Goal: Task Accomplishment & Management: Use online tool/utility

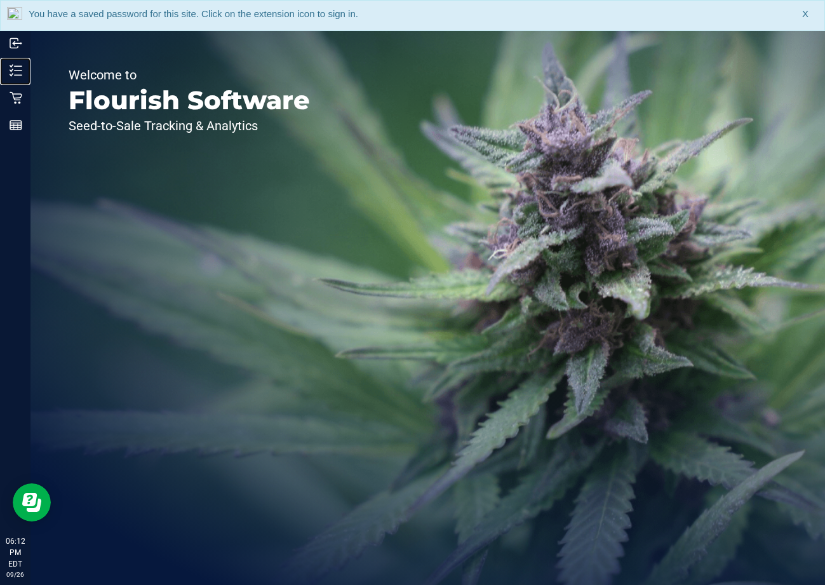
drag, startPoint x: 38, startPoint y: 70, endPoint x: 162, endPoint y: 1, distance: 141.6
click at [0, 0] on p "Inventory" at bounding box center [0, 0] width 0 height 0
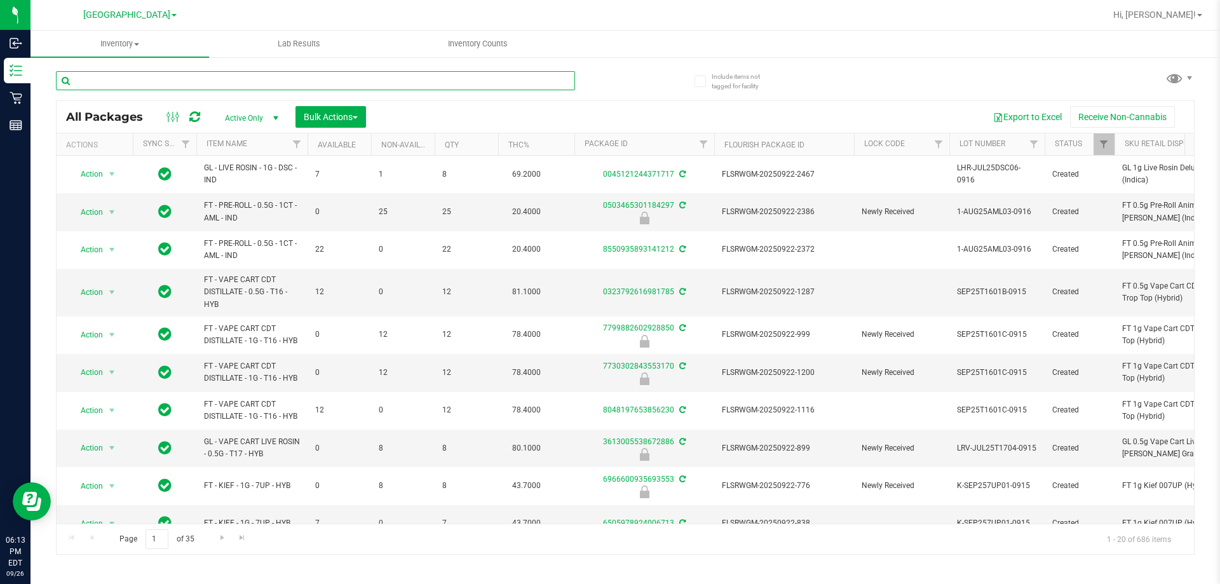
click at [223, 79] on input "text" at bounding box center [315, 80] width 519 height 19
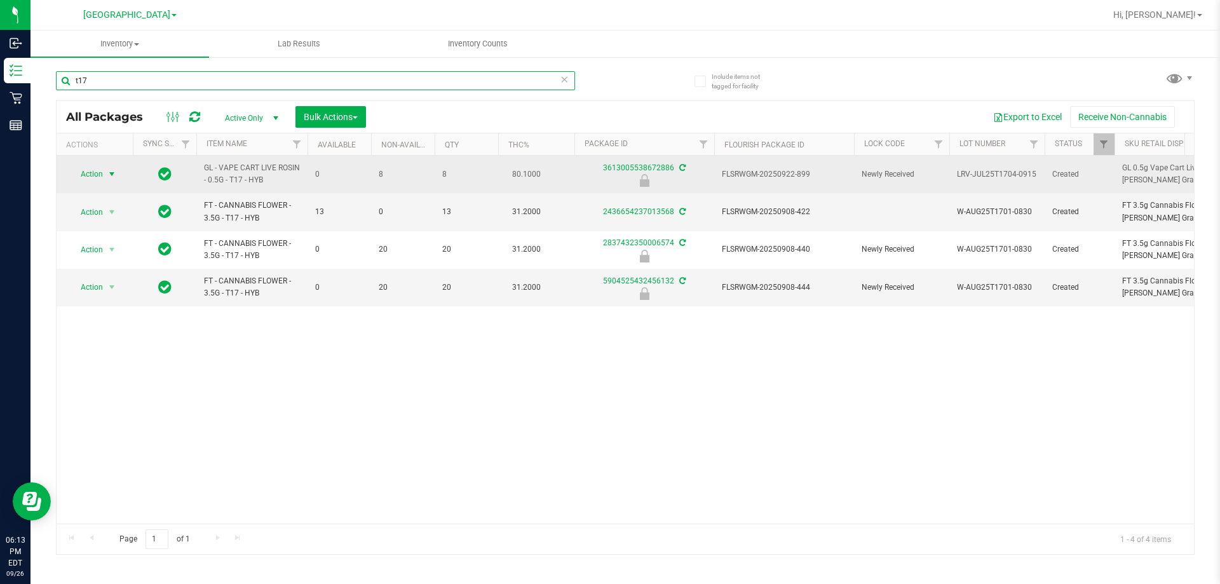
type input "t17"
click at [102, 172] on span "Action" at bounding box center [86, 174] width 34 height 18
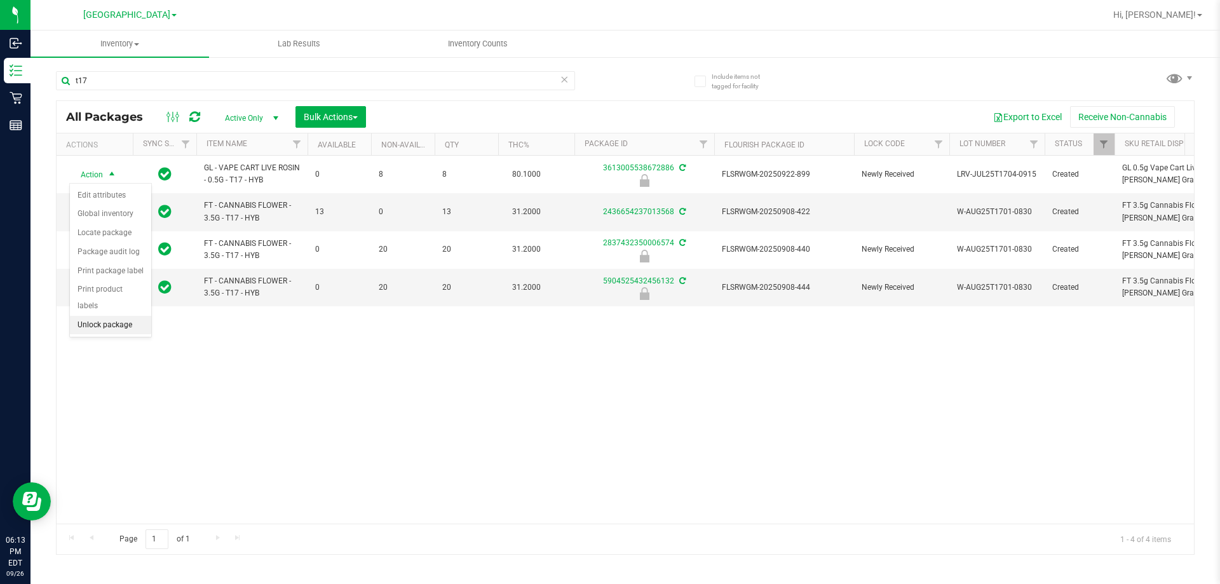
click at [104, 316] on li "Unlock package" at bounding box center [110, 325] width 81 height 19
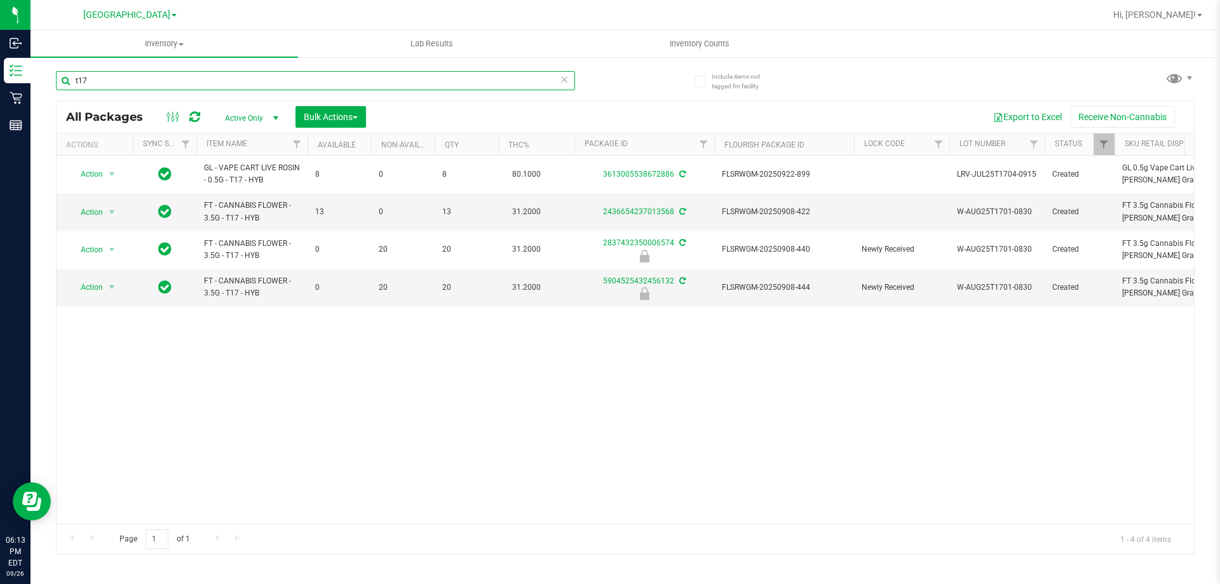
click at [259, 82] on input "t17" at bounding box center [315, 80] width 519 height 19
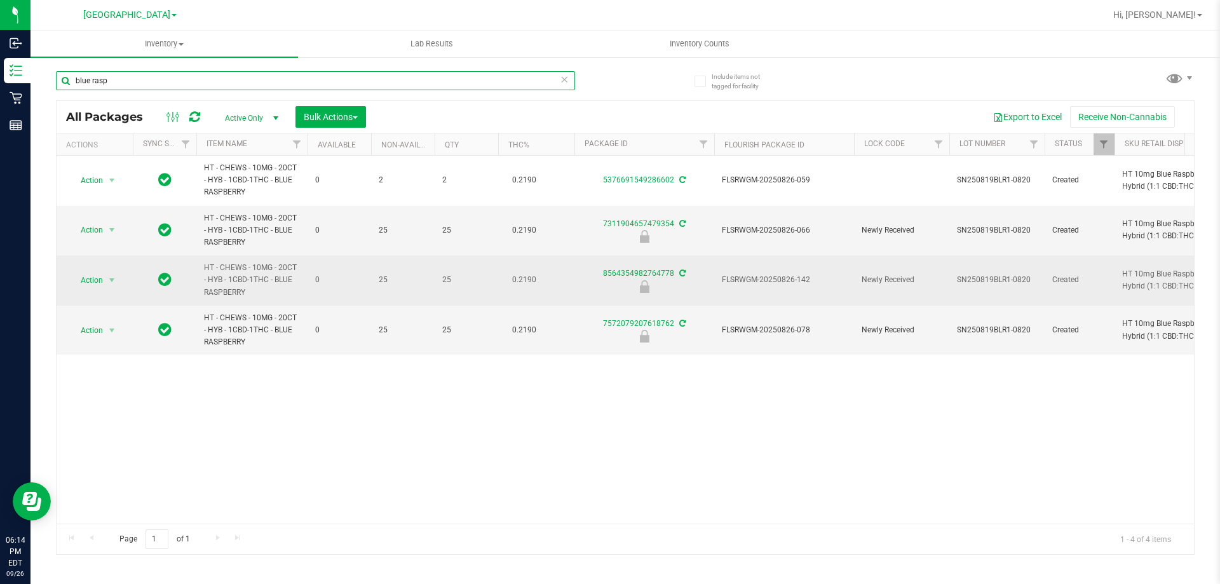
type input "blue rasp"
click at [795, 284] on span "FLSRWGM-20250826-142" at bounding box center [784, 280] width 125 height 12
click at [795, 275] on span "FLSRWGM-20250826-142" at bounding box center [784, 280] width 125 height 12
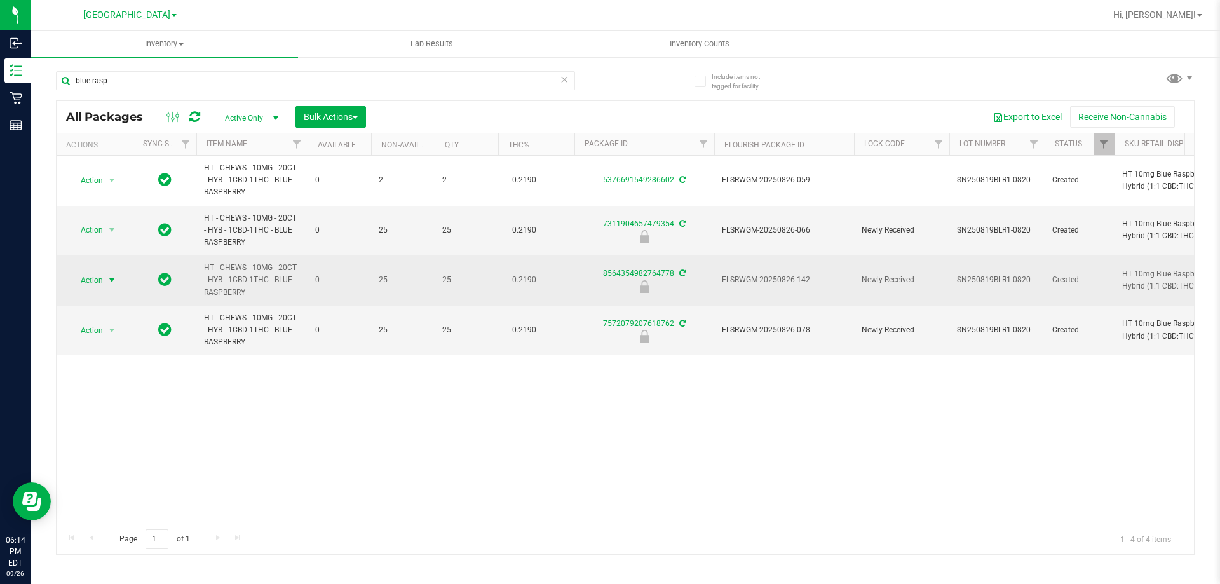
click at [102, 280] on span "Action" at bounding box center [86, 280] width 34 height 18
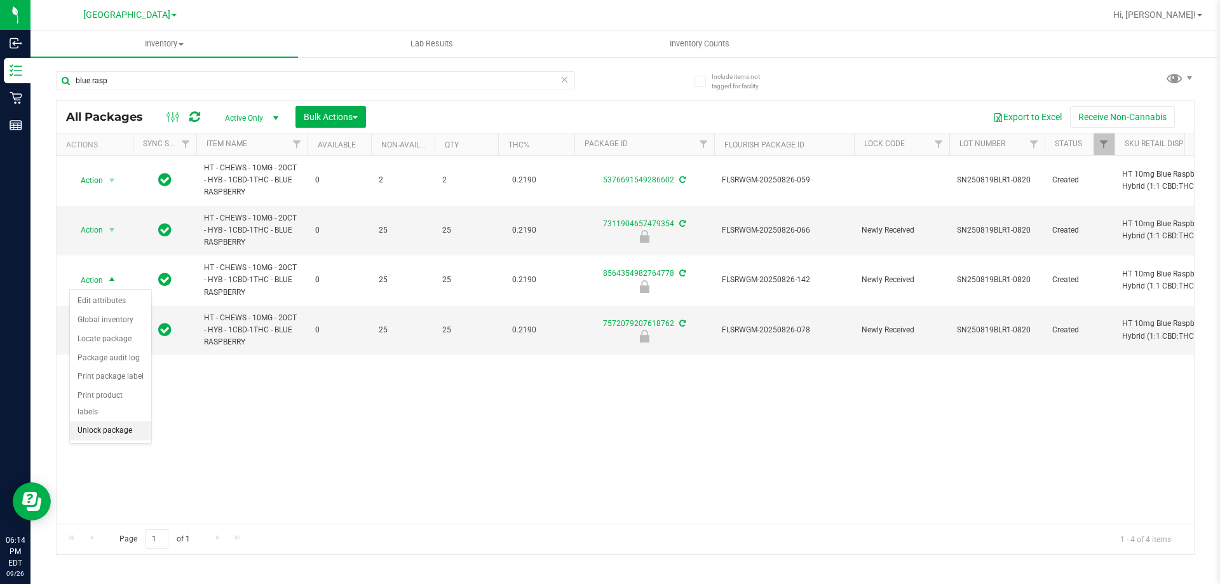
click at [114, 421] on li "Unlock package" at bounding box center [110, 430] width 81 height 19
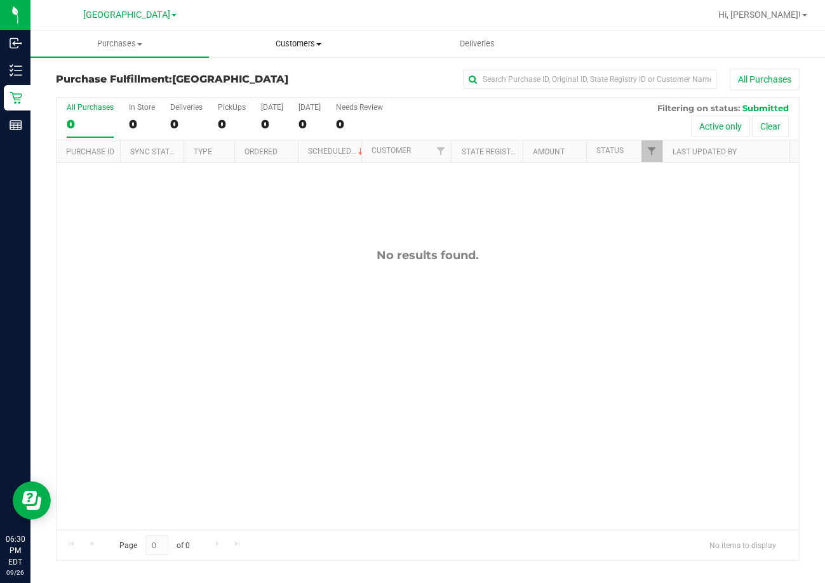
click at [288, 34] on uib-tab-heading "Customers All customers Add a new customer All physicians" at bounding box center [298, 43] width 177 height 25
click at [267, 78] on span "All customers" at bounding box center [254, 76] width 91 height 11
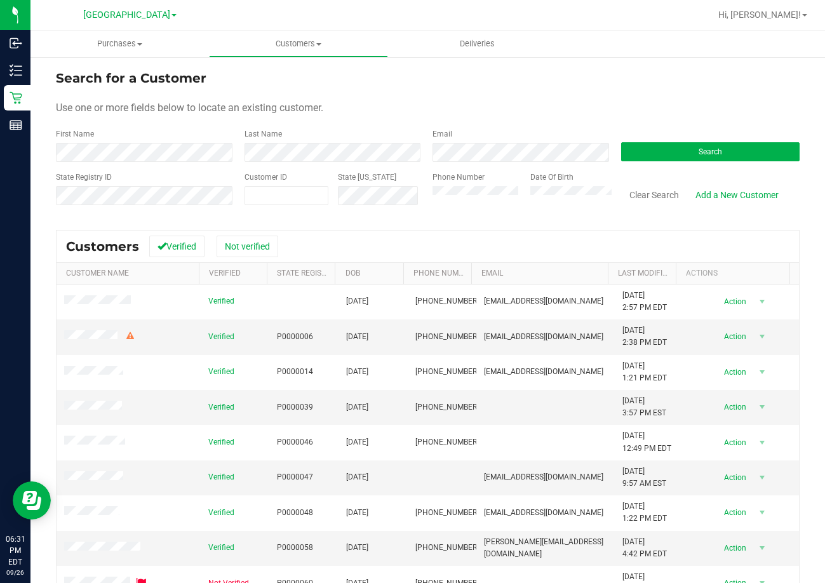
click at [140, 142] on div "First Name" at bounding box center [145, 145] width 179 height 34
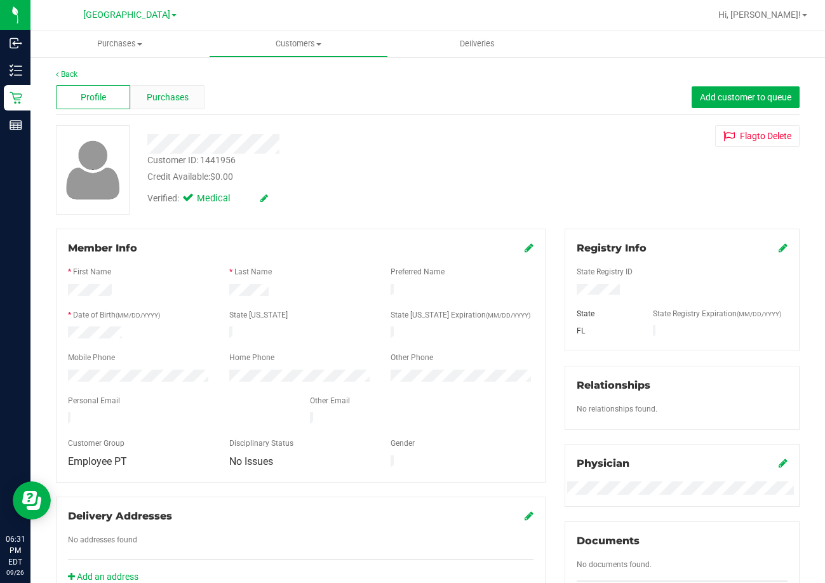
click at [178, 86] on div "Purchases" at bounding box center [167, 97] width 74 height 24
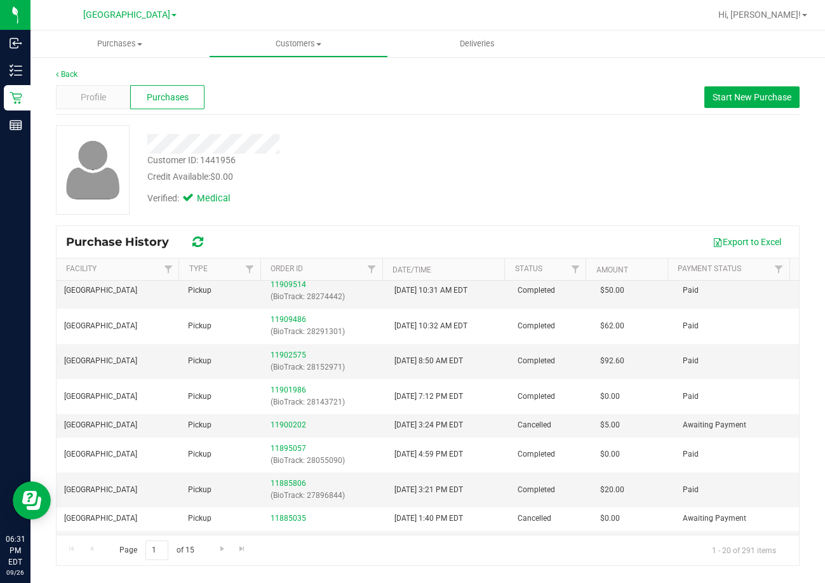
scroll to position [191, 0]
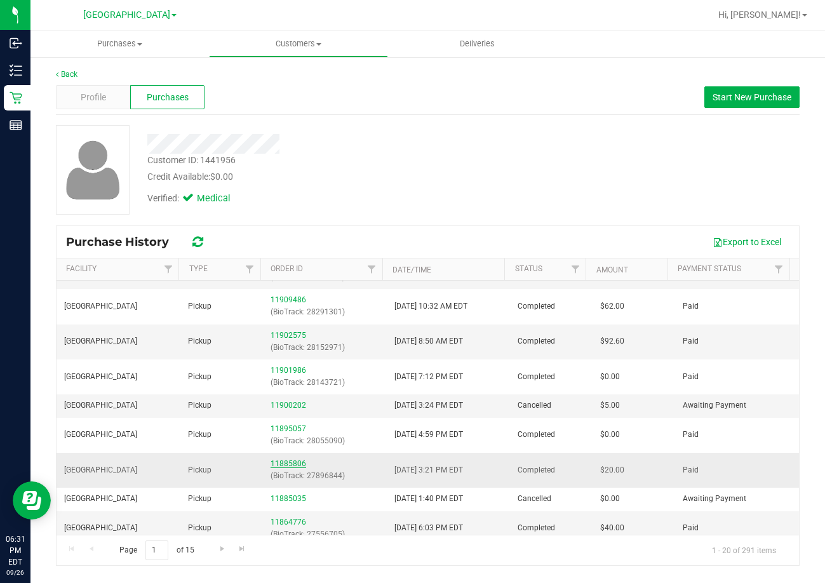
click at [279, 459] on link "11885806" at bounding box center [289, 463] width 36 height 9
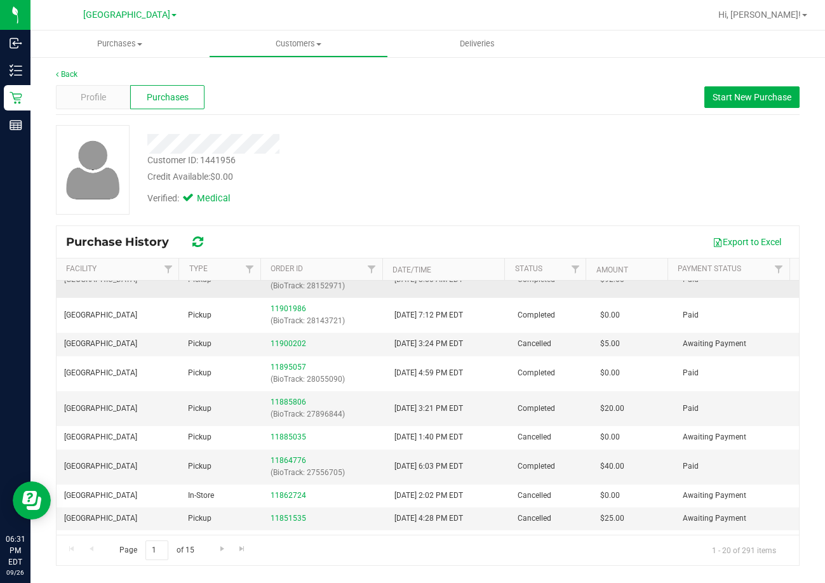
scroll to position [254, 0]
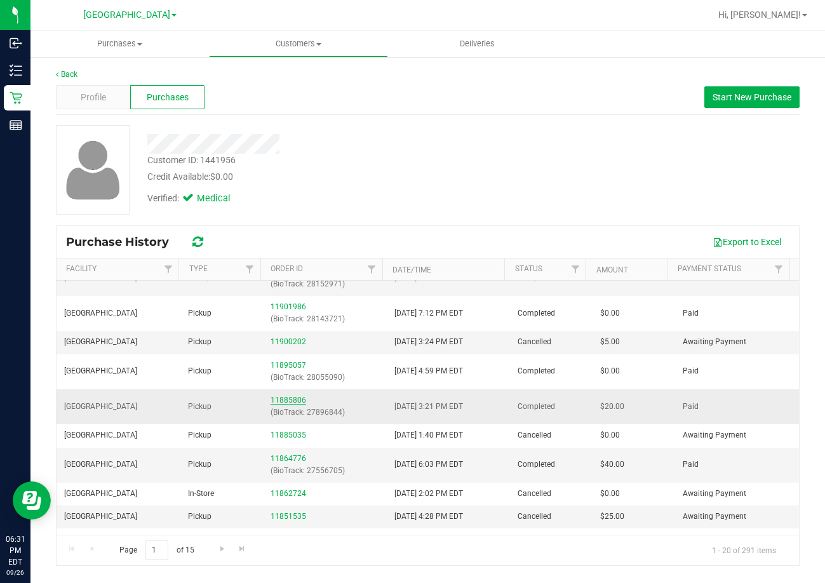
click at [285, 398] on link "11885806" at bounding box center [289, 400] width 36 height 9
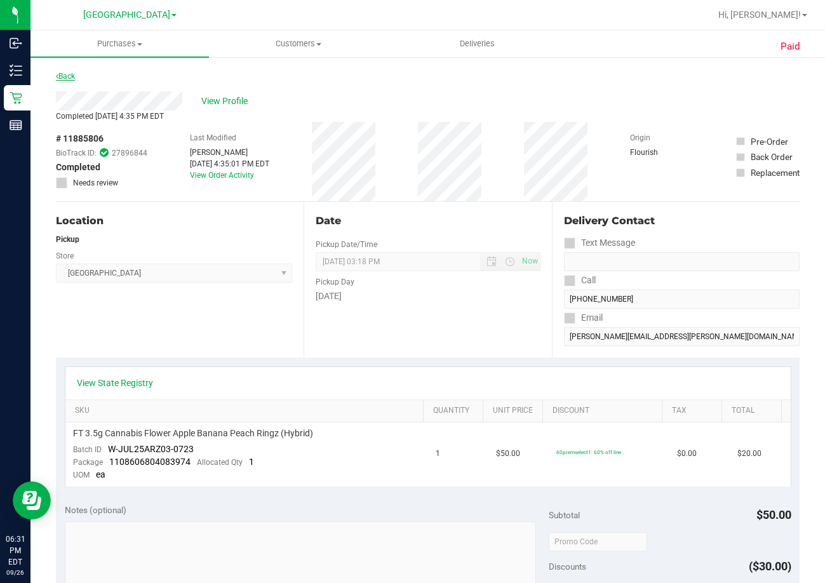
click at [72, 77] on link "Back" at bounding box center [65, 76] width 19 height 9
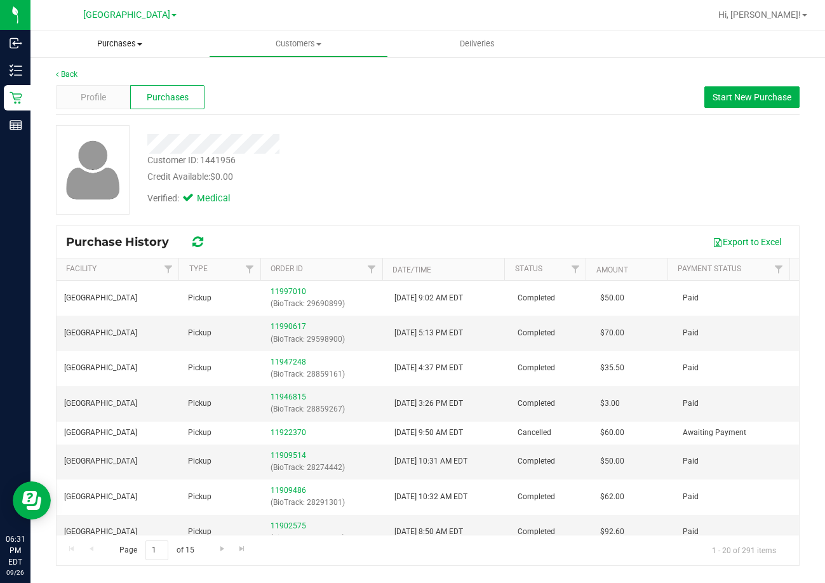
click at [126, 43] on span "Purchases" at bounding box center [119, 43] width 178 height 11
click at [102, 95] on span "Fulfillment" at bounding box center [69, 91] width 79 height 11
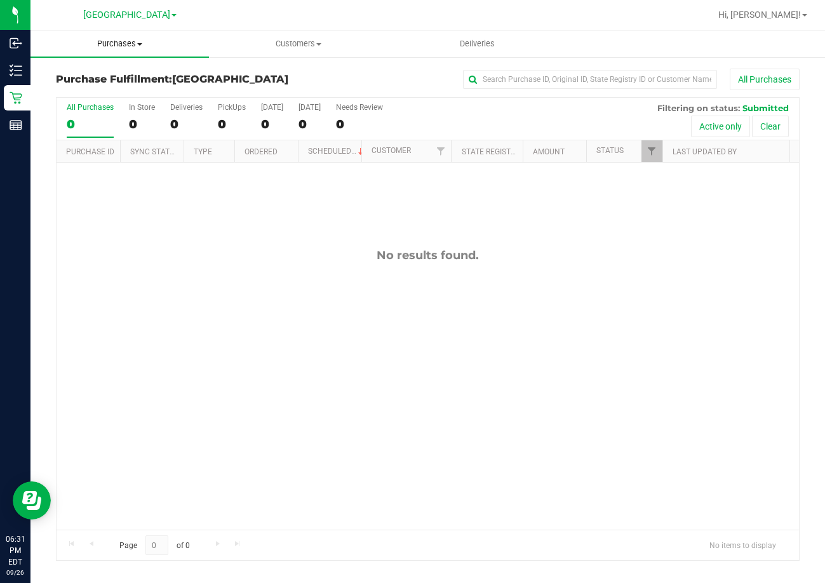
click at [123, 48] on span "Purchases" at bounding box center [119, 43] width 178 height 11
click at [107, 89] on li "Fulfillment" at bounding box center [119, 91] width 178 height 15
click at [724, 128] on button "Active only" at bounding box center [720, 127] width 59 height 22
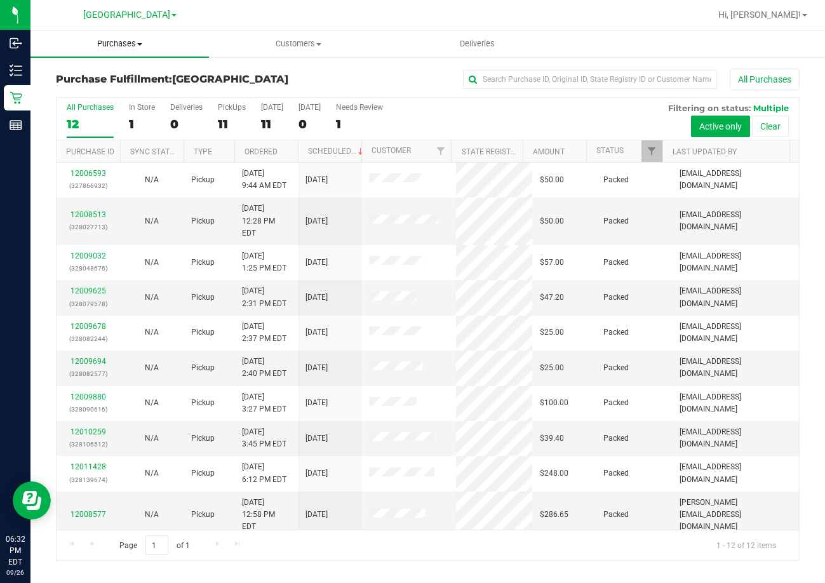
click at [119, 43] on span "Purchases" at bounding box center [119, 43] width 178 height 11
click at [109, 95] on li "Fulfillment" at bounding box center [119, 91] width 178 height 15
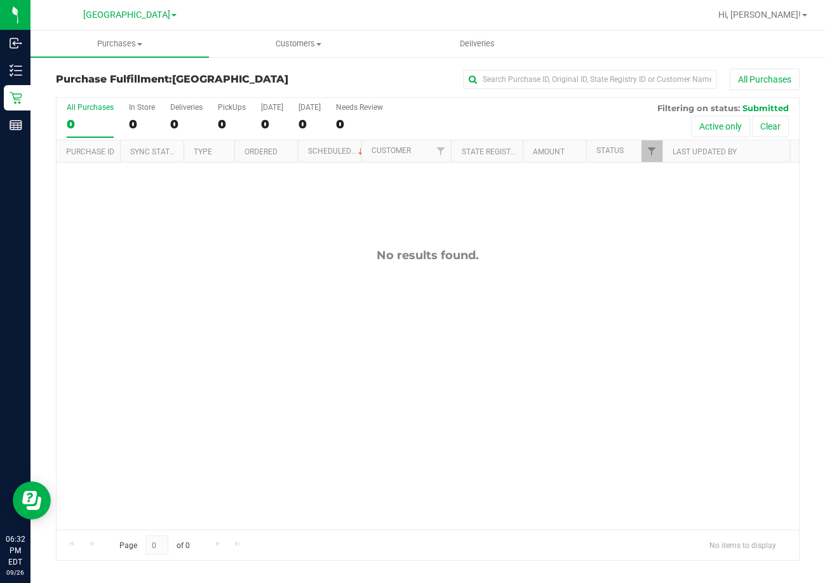
click at [465, 413] on div "No results found." at bounding box center [428, 389] width 743 height 453
click at [271, 311] on div "No results found." at bounding box center [428, 389] width 743 height 453
drag, startPoint x: 633, startPoint y: 307, endPoint x: 630, endPoint y: 296, distance: 11.3
click at [633, 307] on div "No results found." at bounding box center [428, 389] width 743 height 453
click at [324, 290] on div "No results found." at bounding box center [428, 389] width 743 height 453
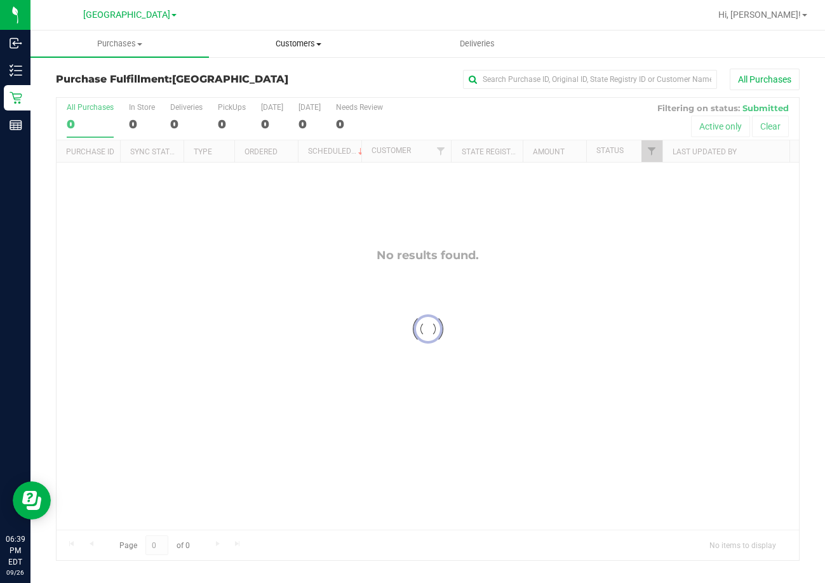
click at [295, 44] on span "Customers" at bounding box center [298, 43] width 177 height 11
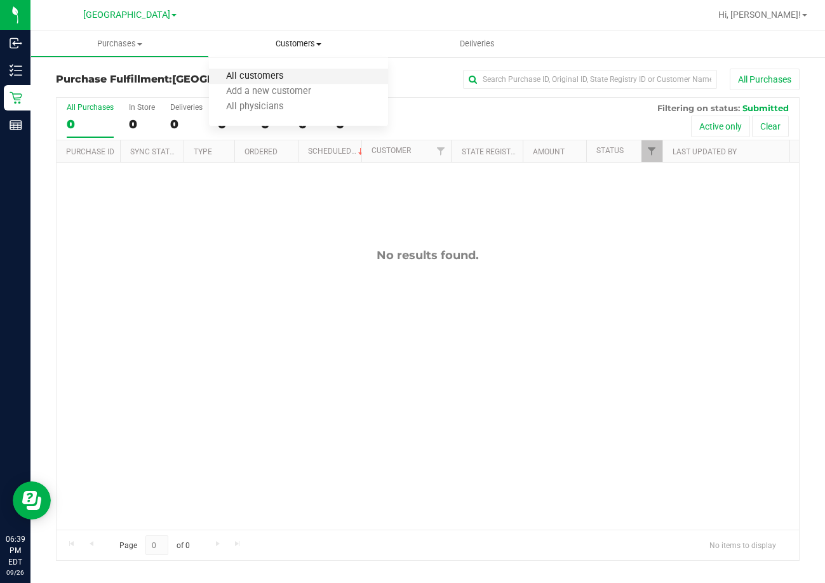
click at [279, 74] on span "All customers" at bounding box center [254, 76] width 91 height 11
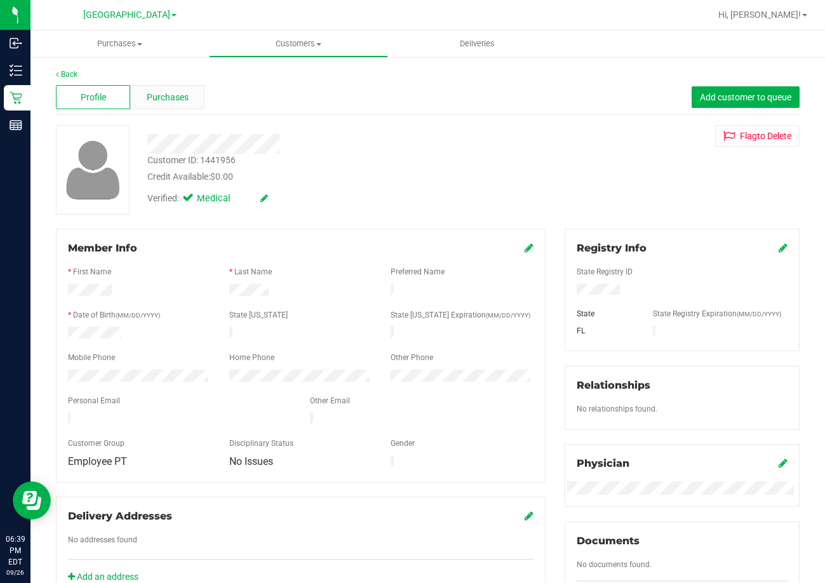
click at [183, 100] on span "Purchases" at bounding box center [168, 97] width 42 height 13
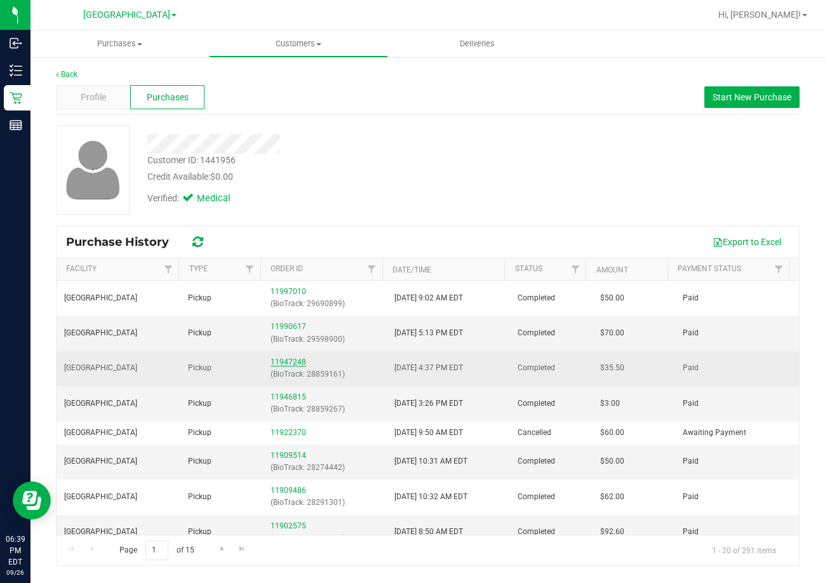
click at [281, 360] on link "11947248" at bounding box center [289, 362] width 36 height 9
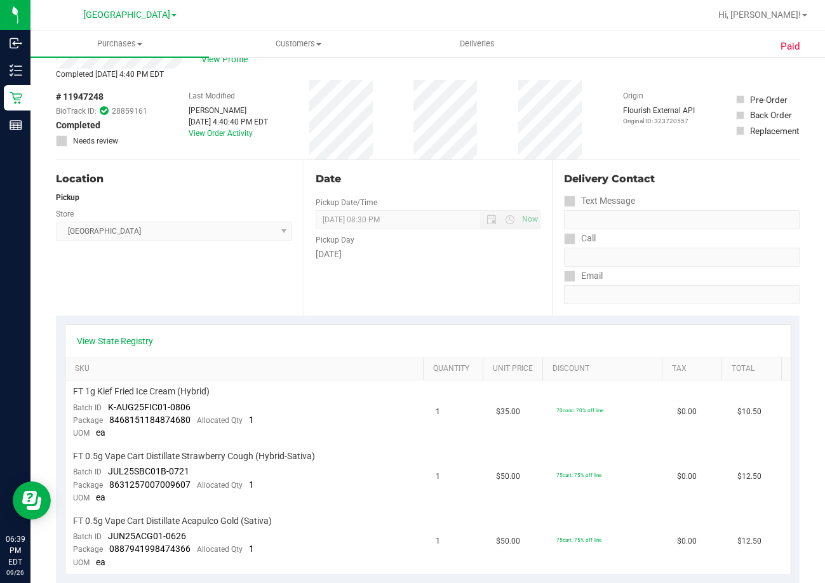
scroll to position [64, 0]
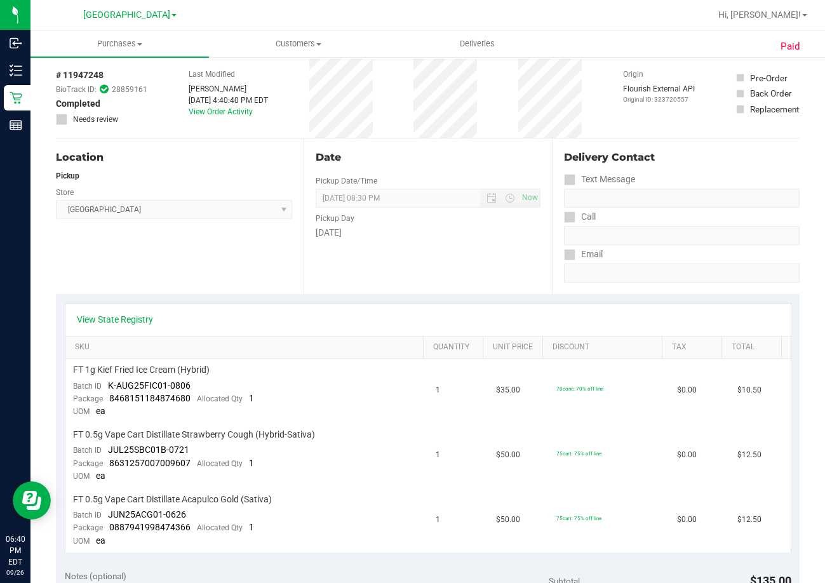
click at [487, 255] on div "Date Pickup Date/Time 09/13/2025 Now 09/13/2025 08:30 PM Now Pickup Day Saturday" at bounding box center [428, 216] width 248 height 156
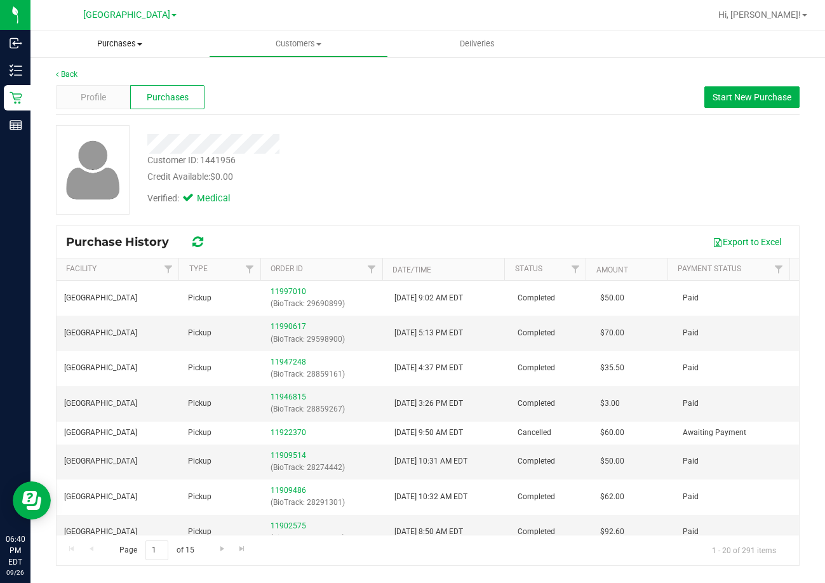
click at [123, 43] on span "Purchases" at bounding box center [119, 43] width 178 height 11
click at [122, 91] on li "Fulfillment" at bounding box center [119, 91] width 178 height 15
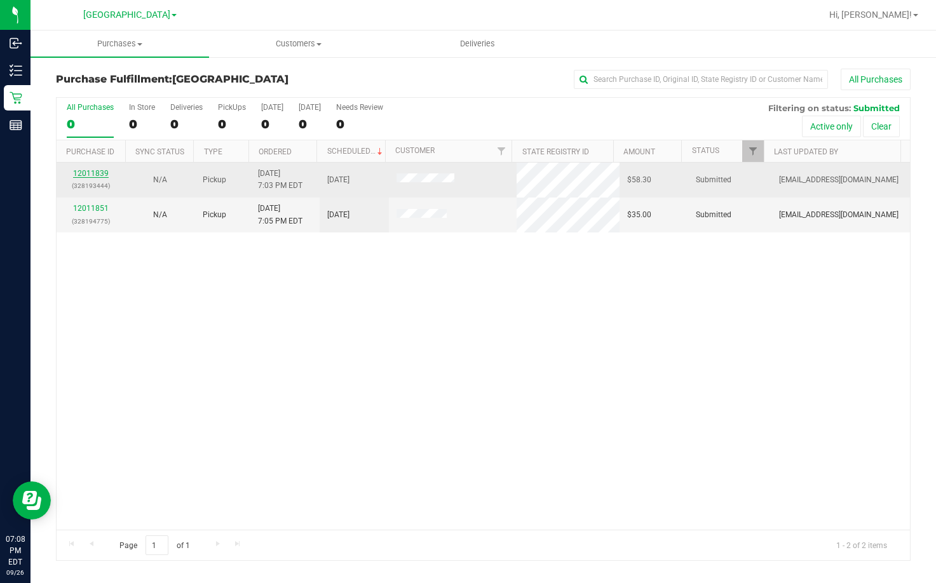
click at [97, 173] on link "12011839" at bounding box center [91, 173] width 36 height 9
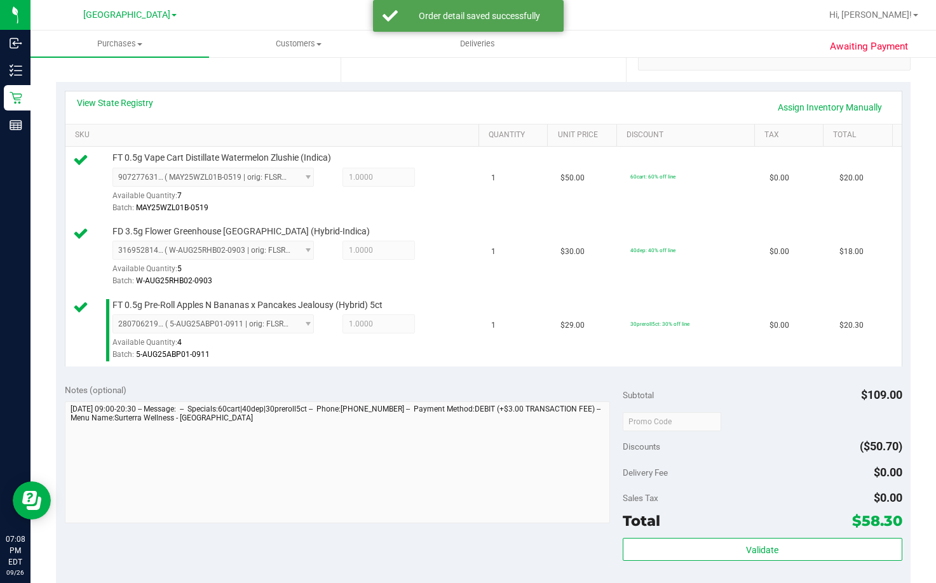
scroll to position [381, 0]
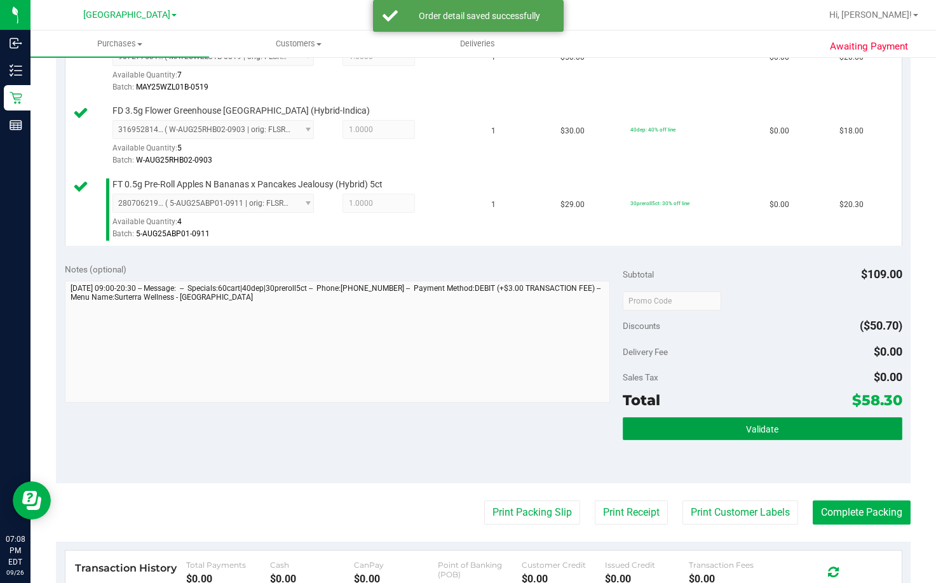
click at [717, 436] on button "Validate" at bounding box center [762, 428] width 279 height 23
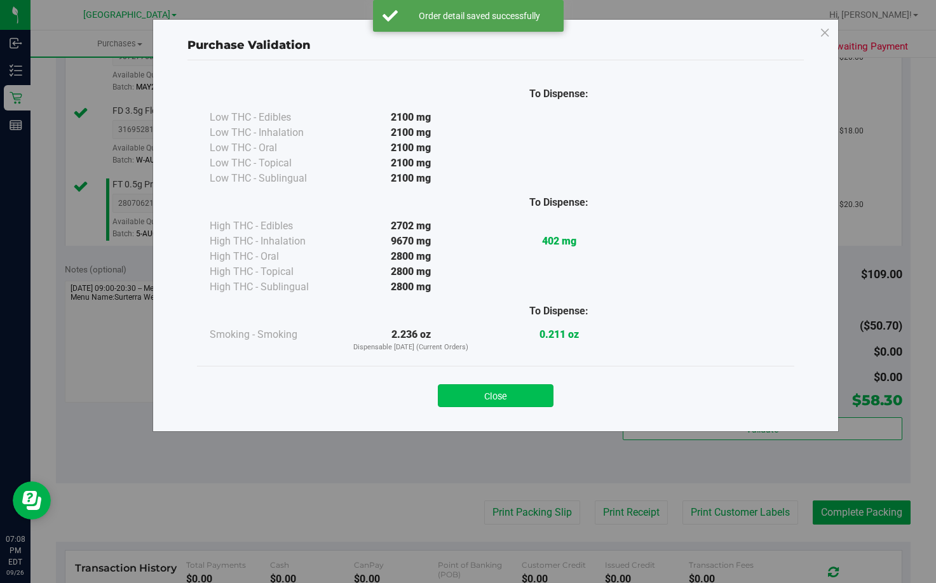
click at [488, 396] on button "Close" at bounding box center [496, 395] width 116 height 23
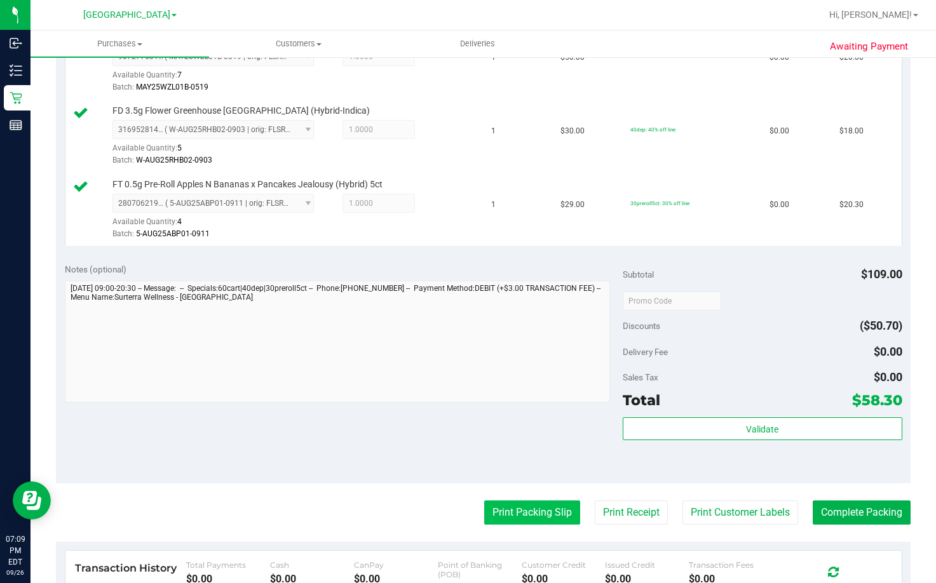
click at [519, 506] on button "Print Packing Slip" at bounding box center [532, 513] width 96 height 24
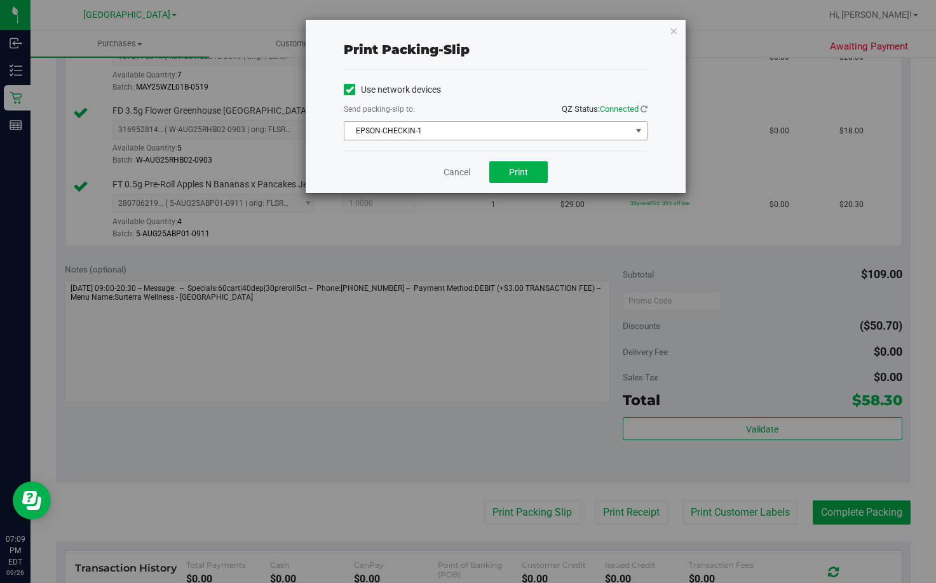
click at [436, 132] on span "EPSON-CHECKIN-1" at bounding box center [487, 131] width 286 height 18
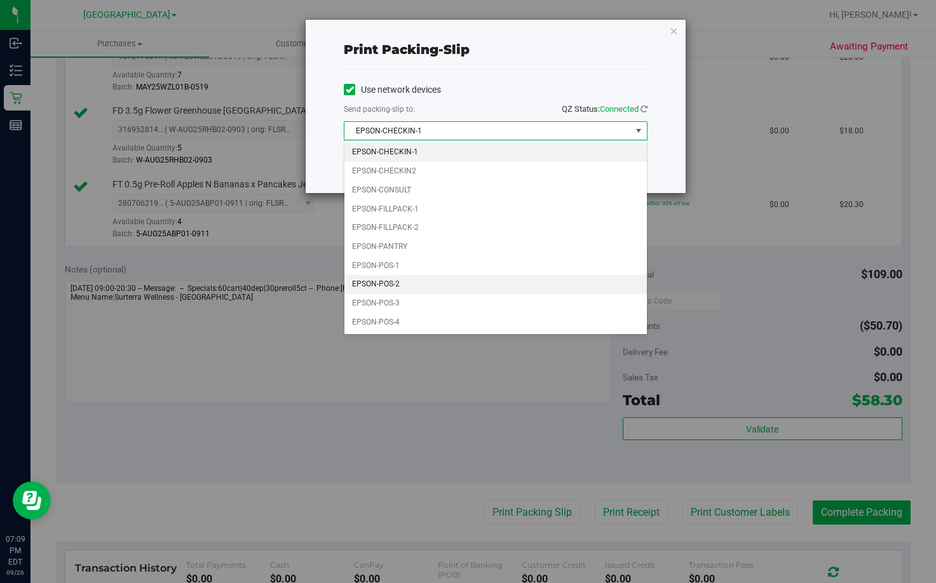
click at [423, 285] on li "EPSON-POS-2" at bounding box center [495, 284] width 302 height 19
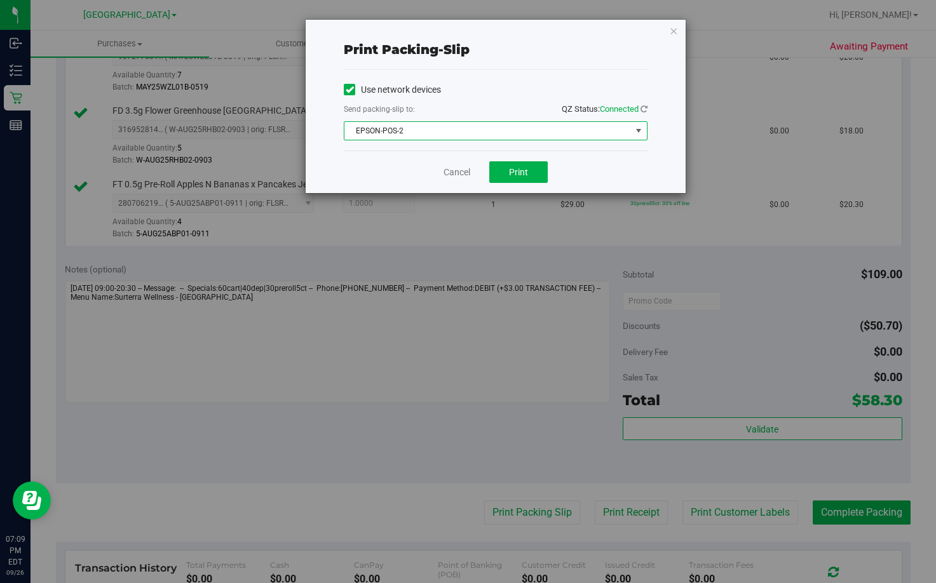
click at [472, 131] on span "EPSON-POS-2" at bounding box center [487, 131] width 286 height 18
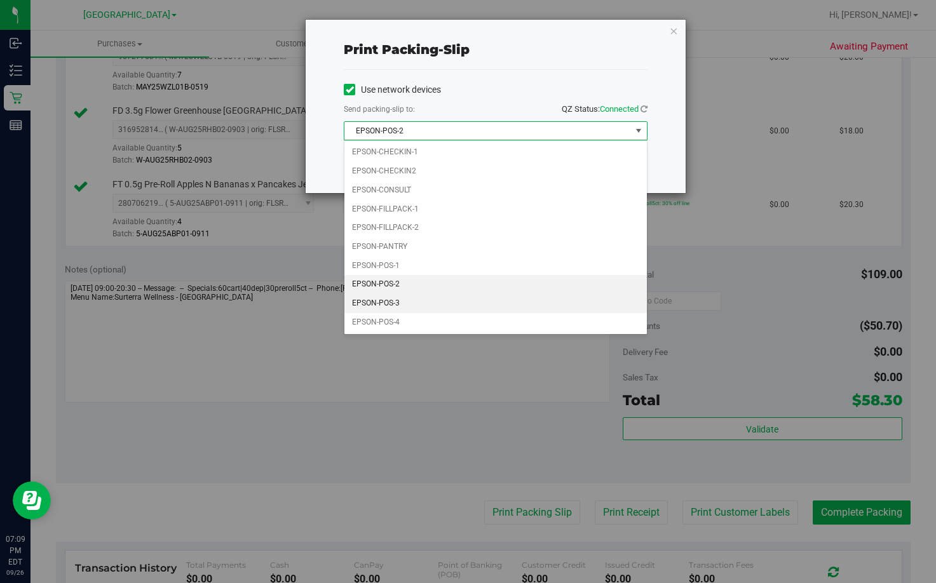
click at [414, 304] on li "EPSON-POS-3" at bounding box center [495, 303] width 302 height 19
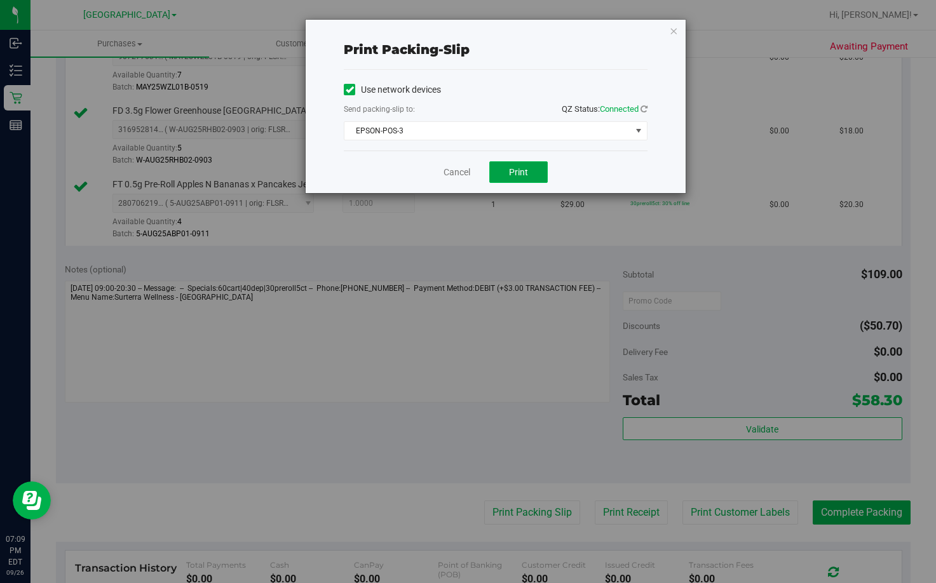
click at [529, 167] on button "Print" at bounding box center [518, 172] width 58 height 22
click at [461, 173] on link "Cancel" at bounding box center [456, 172] width 27 height 13
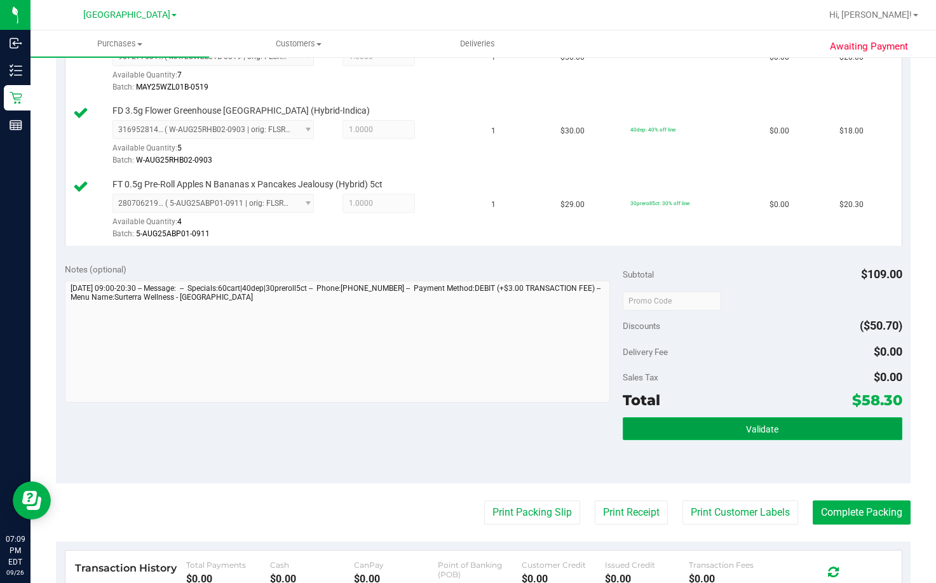
click at [774, 440] on button "Validate" at bounding box center [762, 428] width 279 height 23
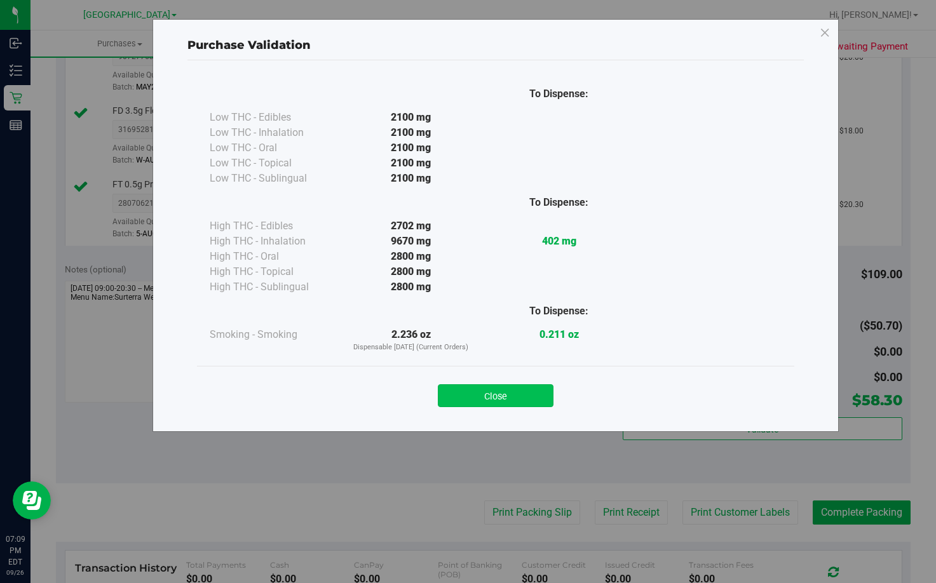
click at [516, 393] on button "Close" at bounding box center [496, 395] width 116 height 23
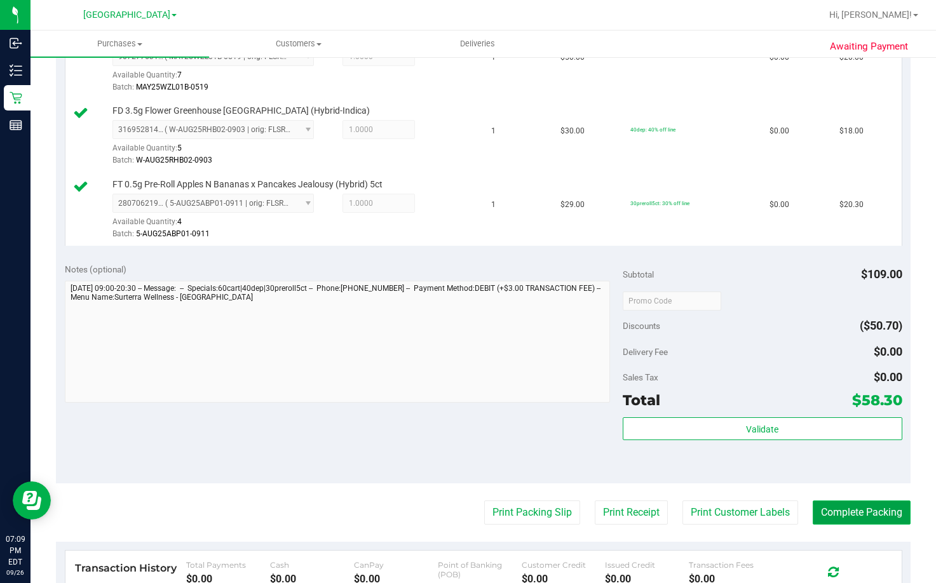
click at [825, 516] on button "Complete Packing" at bounding box center [861, 513] width 98 height 24
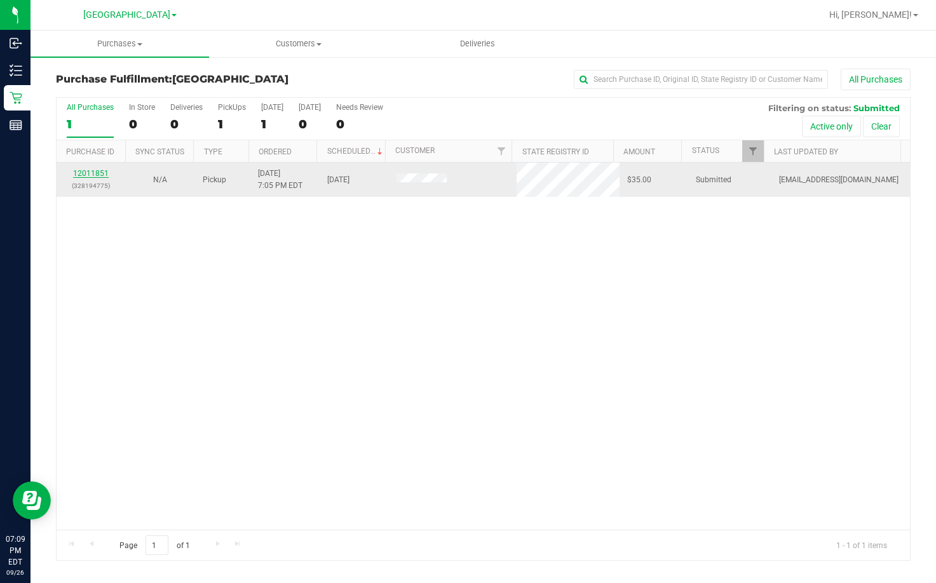
click at [105, 170] on link "12011851" at bounding box center [91, 173] width 36 height 9
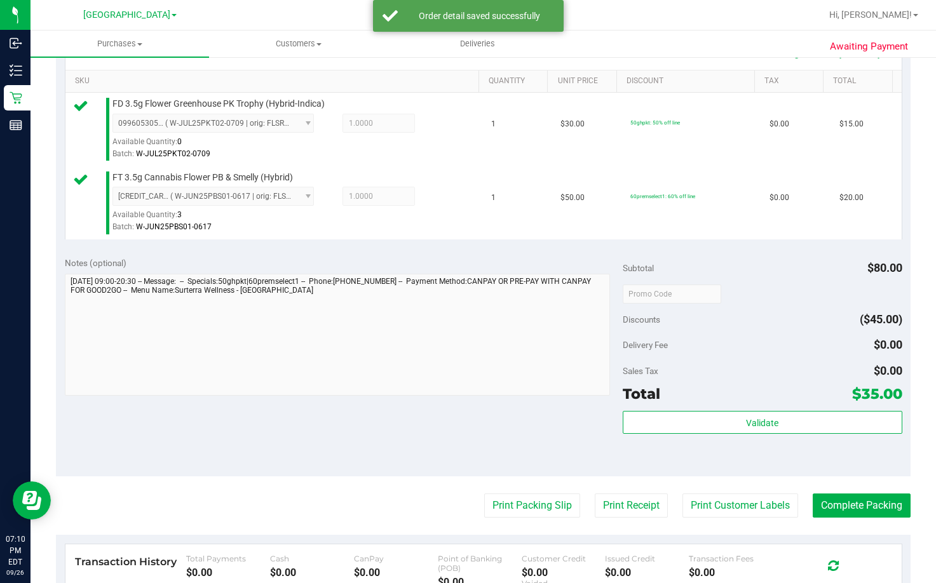
scroll to position [318, 0]
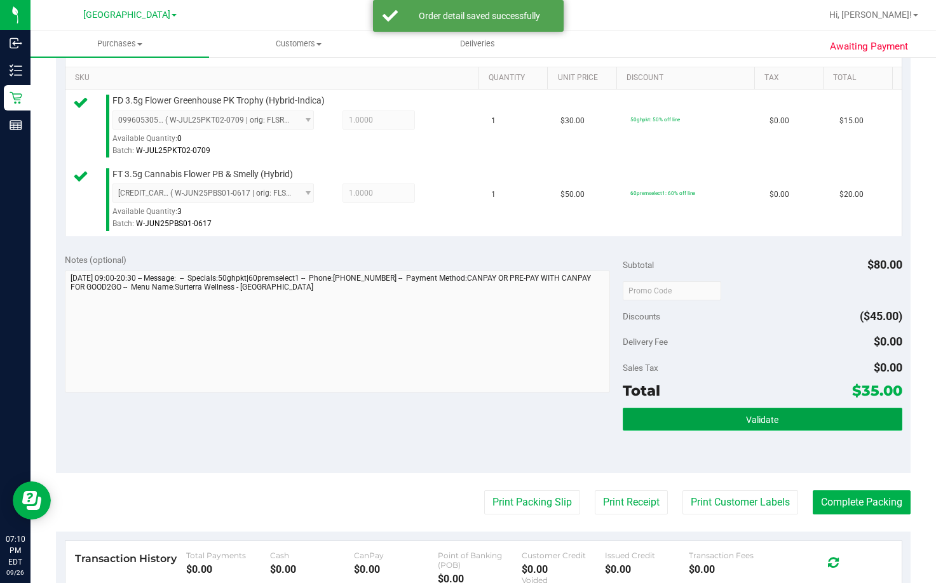
click at [750, 423] on span "Validate" at bounding box center [762, 420] width 32 height 10
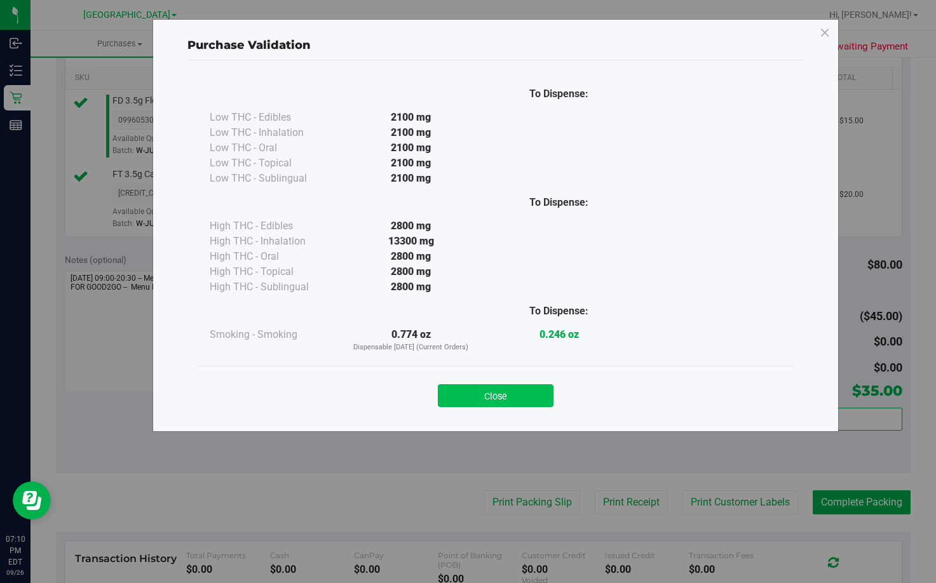
click at [527, 401] on button "Close" at bounding box center [496, 395] width 116 height 23
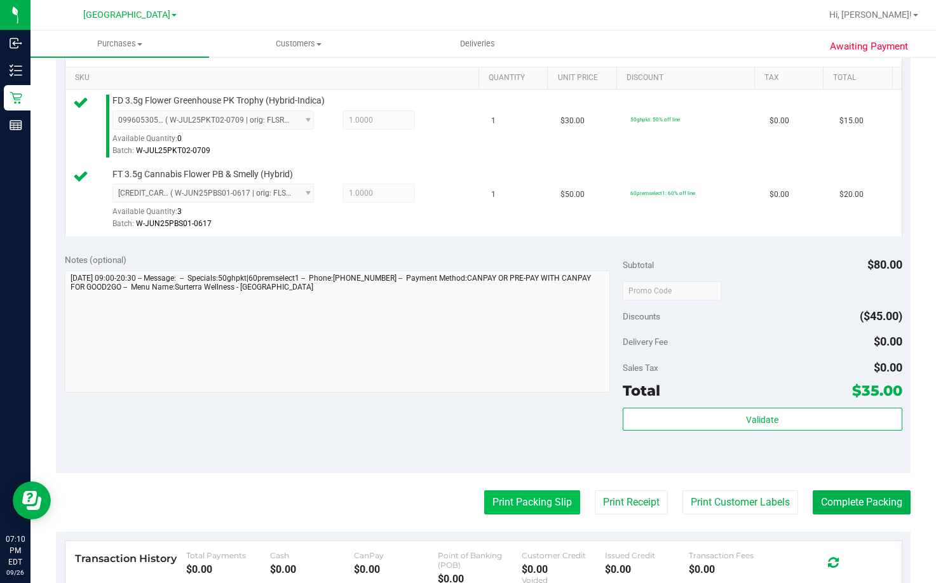
click at [520, 499] on button "Print Packing Slip" at bounding box center [532, 502] width 96 height 24
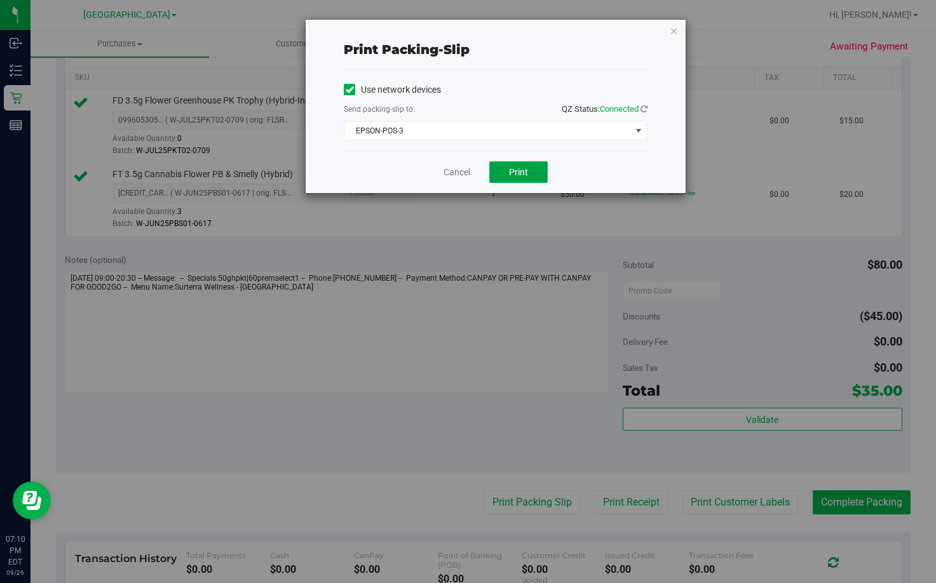
click at [523, 177] on button "Print" at bounding box center [518, 172] width 58 height 22
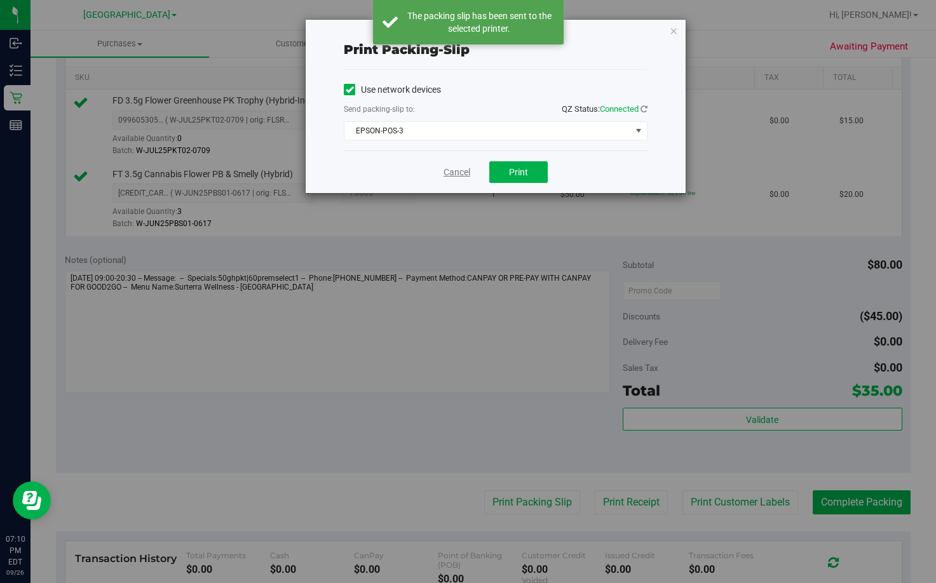
click at [455, 173] on link "Cancel" at bounding box center [456, 172] width 27 height 13
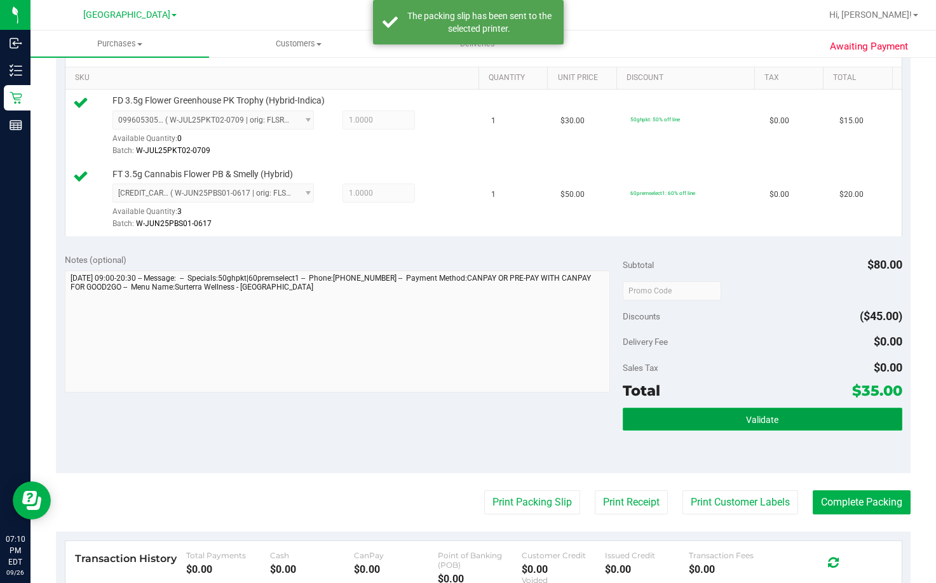
click at [746, 415] on span "Validate" at bounding box center [762, 420] width 32 height 10
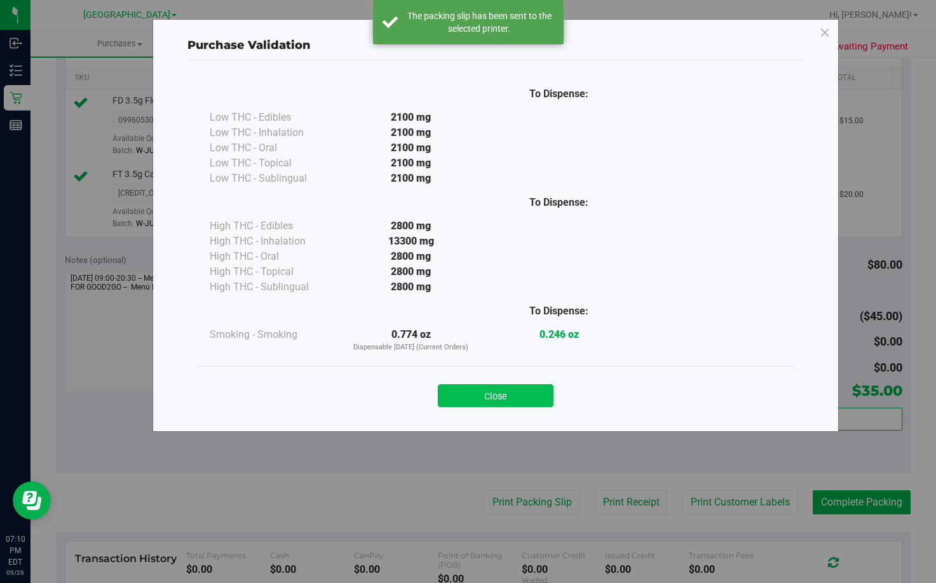
click at [523, 392] on button "Close" at bounding box center [496, 395] width 116 height 23
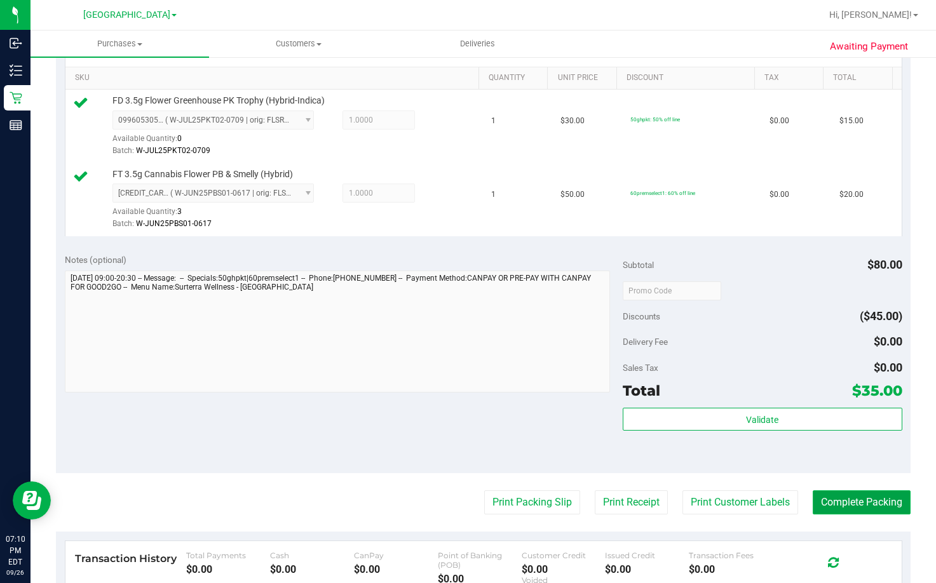
click at [825, 504] on button "Complete Packing" at bounding box center [861, 502] width 98 height 24
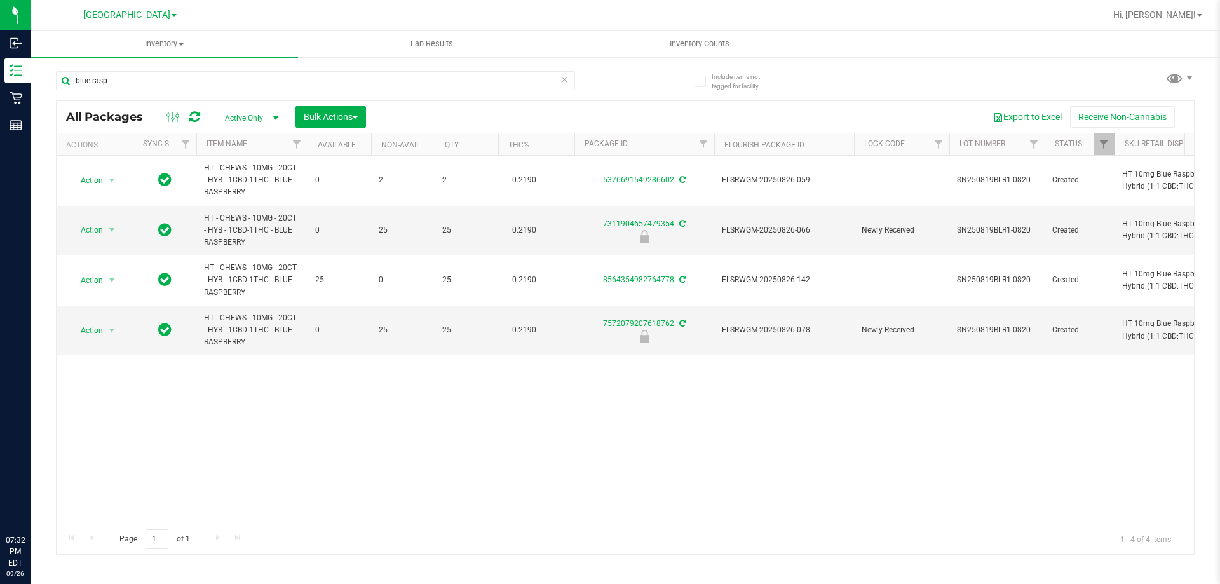
click at [346, 84] on input "blue rasp" at bounding box center [315, 80] width 519 height 19
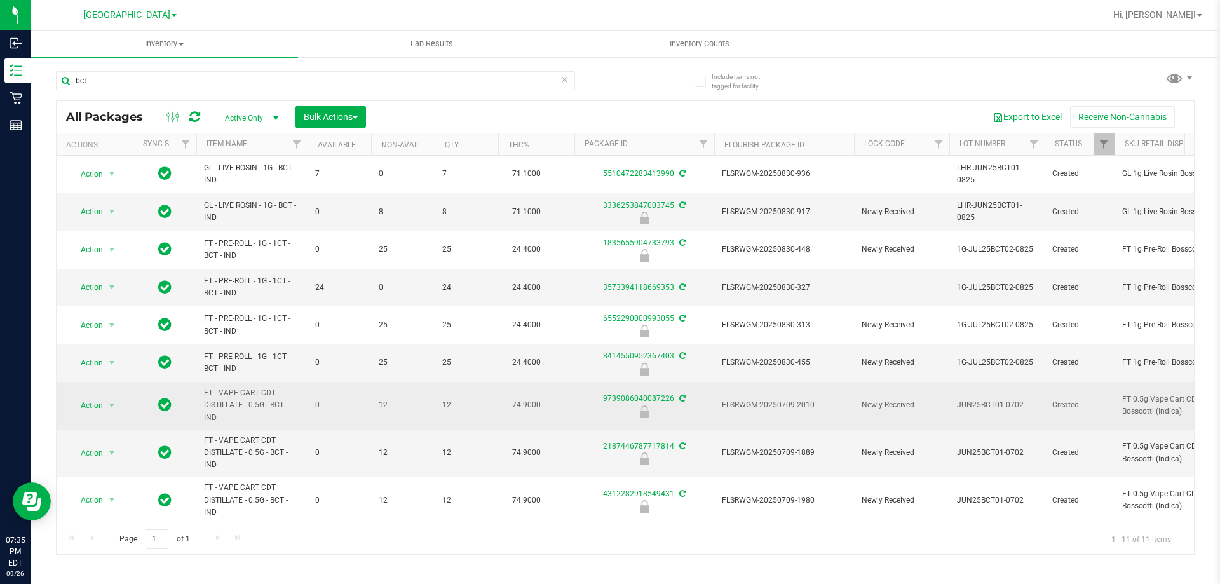
scroll to position [85, 0]
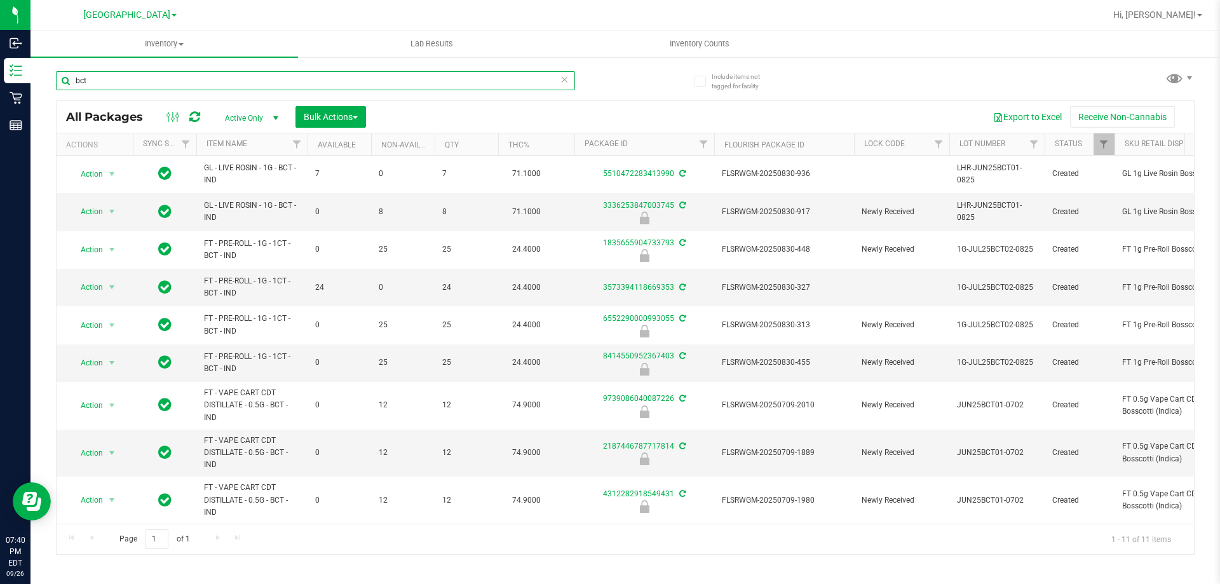
click at [283, 78] on input "bct" at bounding box center [315, 80] width 519 height 19
click at [283, 79] on input "bct" at bounding box center [315, 80] width 519 height 19
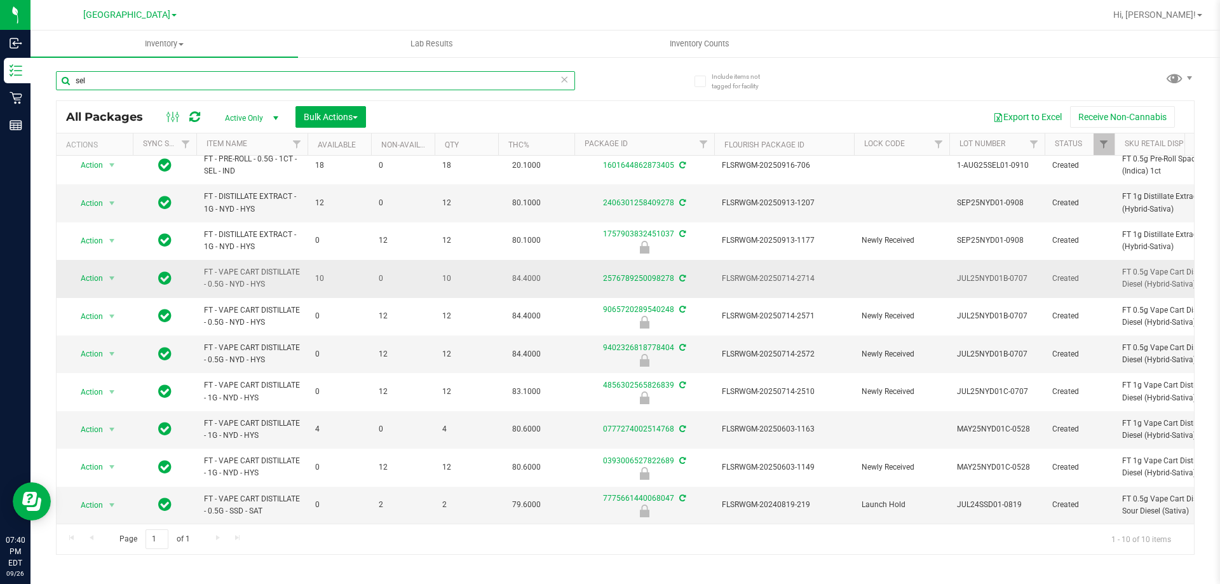
scroll to position [18, 0]
click at [311, 86] on input "sel" at bounding box center [315, 80] width 519 height 19
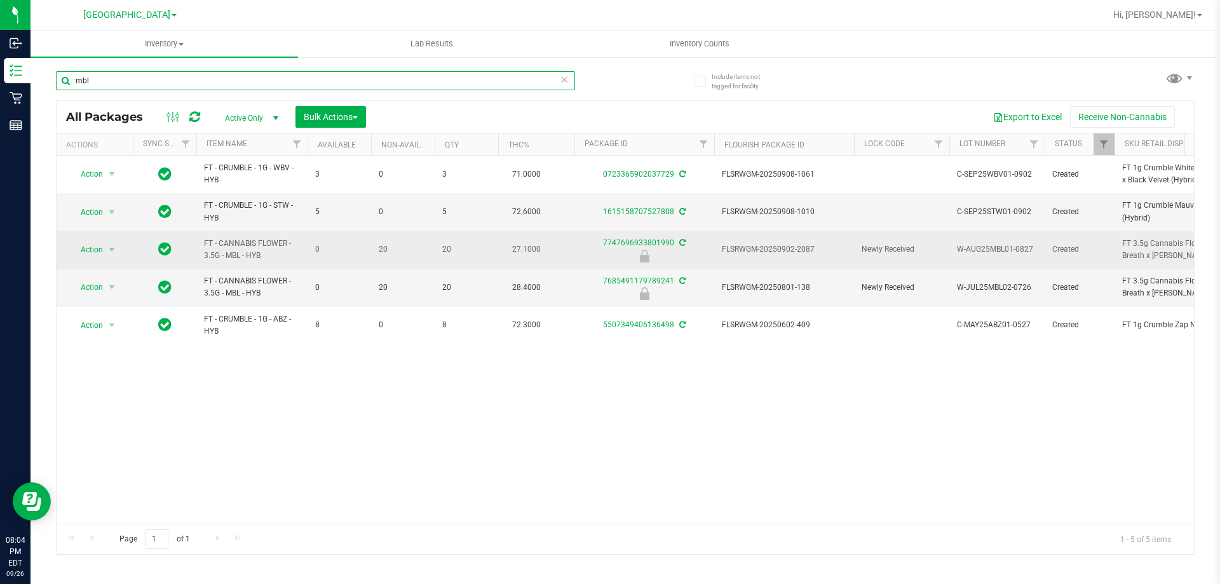
type input "mbl"
click at [793, 252] on span "FLSRWGM-20250902-2087" at bounding box center [784, 249] width 125 height 12
click at [98, 250] on span "Action" at bounding box center [86, 250] width 34 height 18
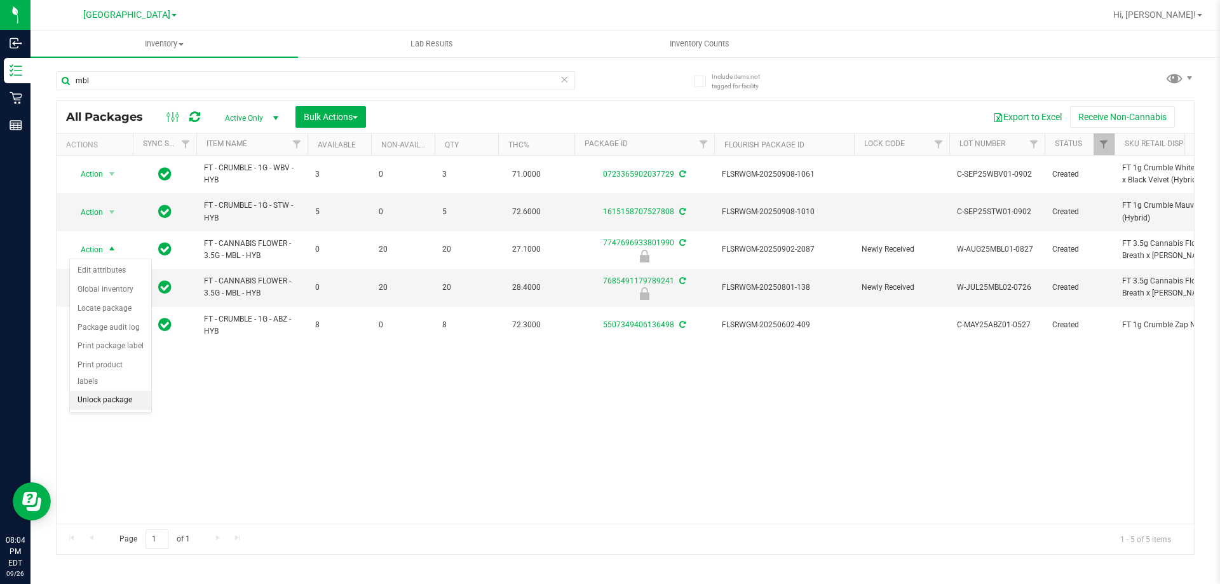
click at [104, 391] on li "Unlock package" at bounding box center [110, 400] width 81 height 19
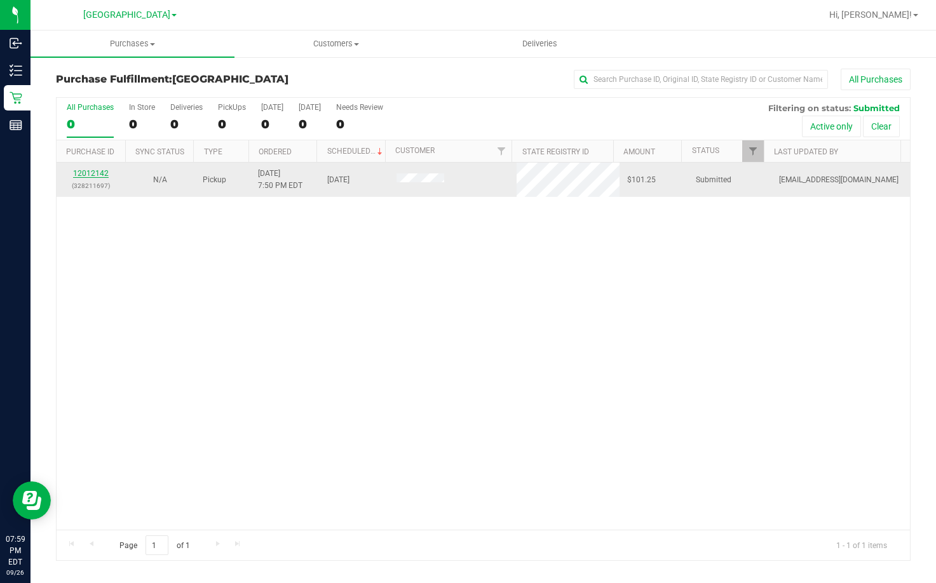
click at [80, 171] on link "12012142" at bounding box center [91, 173] width 36 height 9
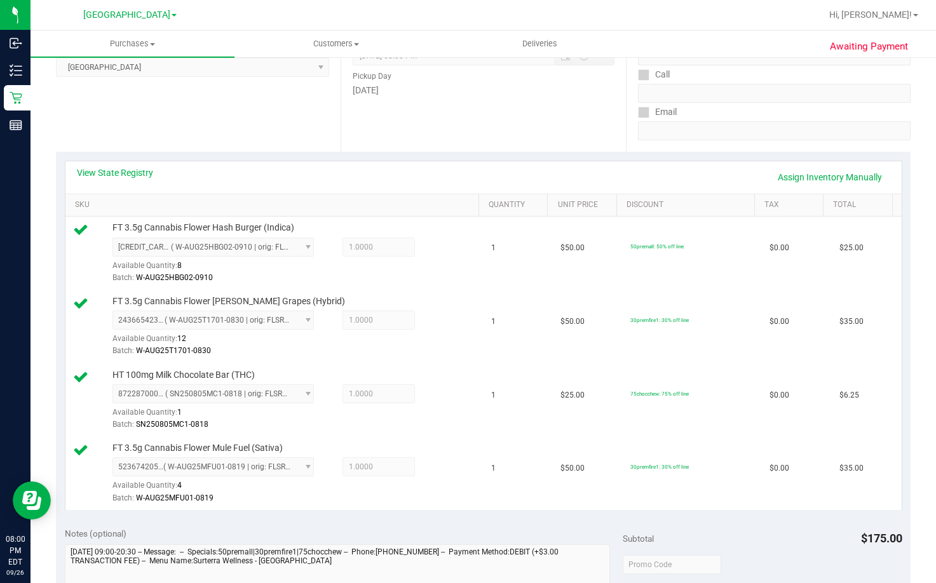
scroll to position [445, 0]
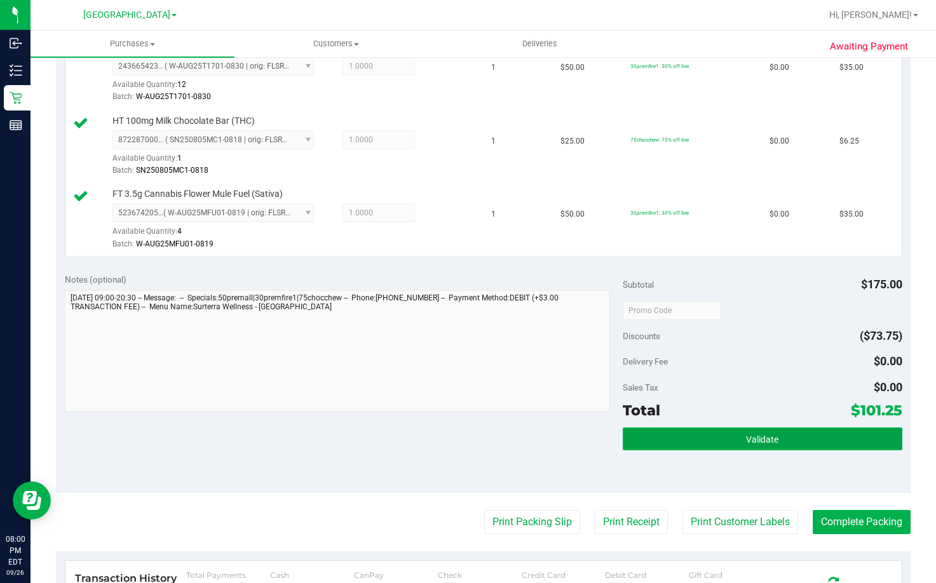
click at [671, 438] on button "Validate" at bounding box center [762, 439] width 279 height 23
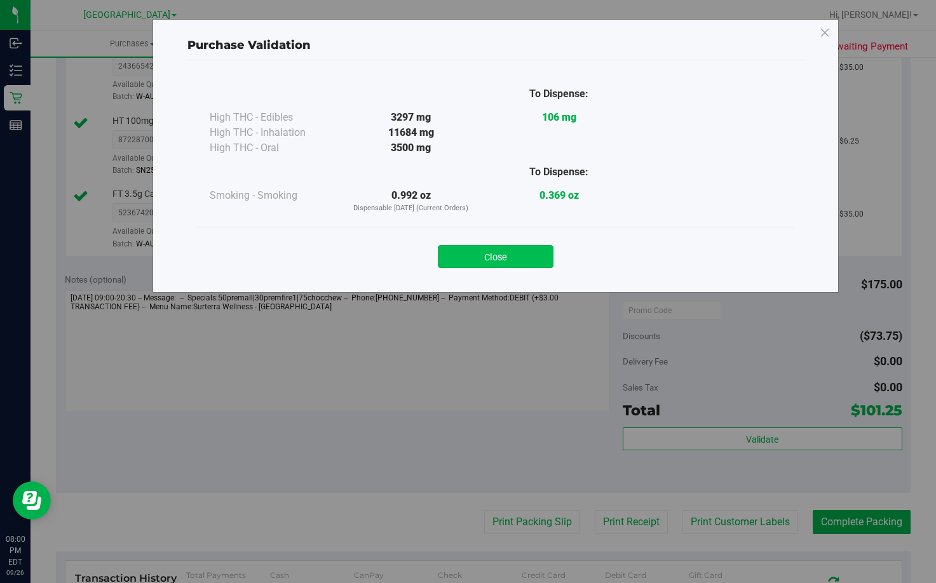
click at [505, 260] on button "Close" at bounding box center [496, 256] width 116 height 23
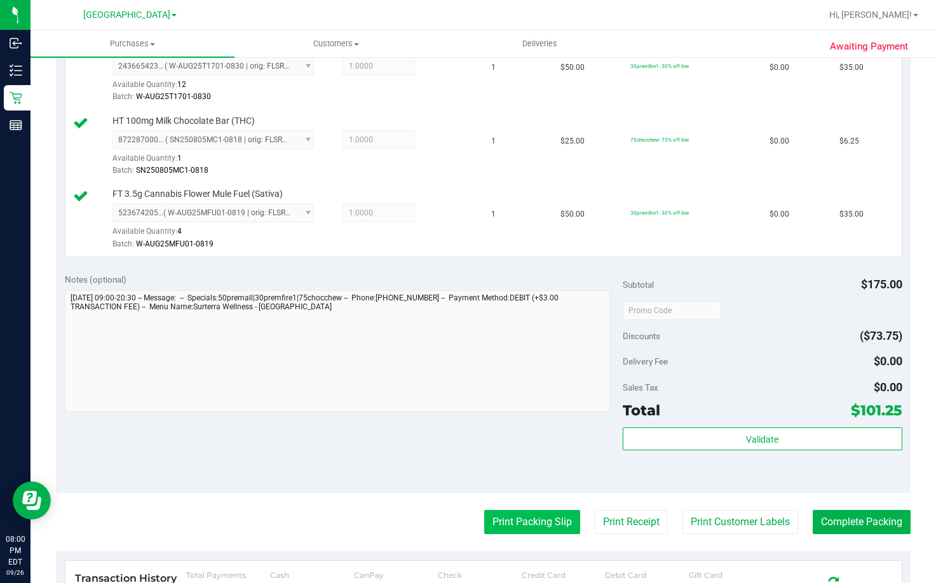
click at [527, 511] on button "Print Packing Slip" at bounding box center [532, 522] width 96 height 24
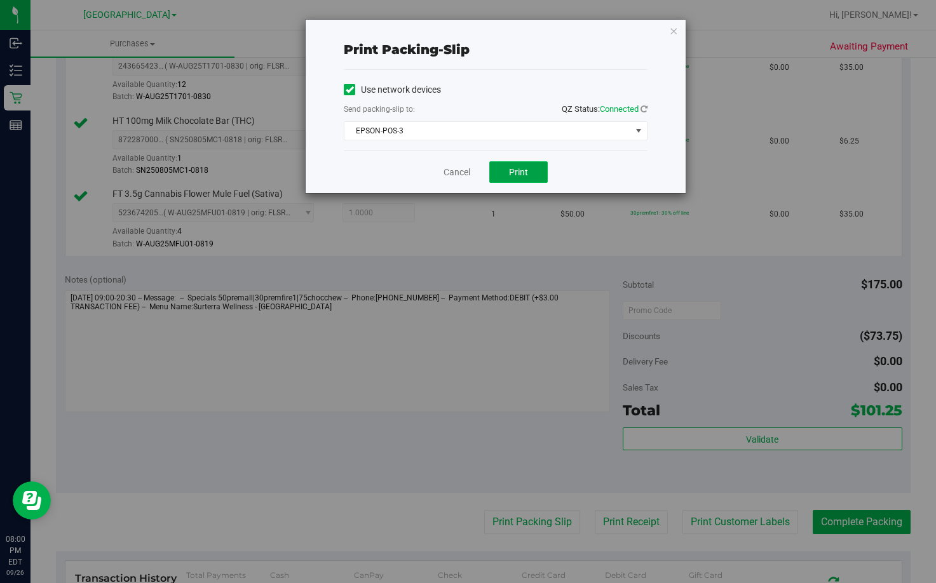
click at [518, 167] on span "Print" at bounding box center [518, 172] width 19 height 10
click at [462, 171] on link "Cancel" at bounding box center [456, 172] width 27 height 13
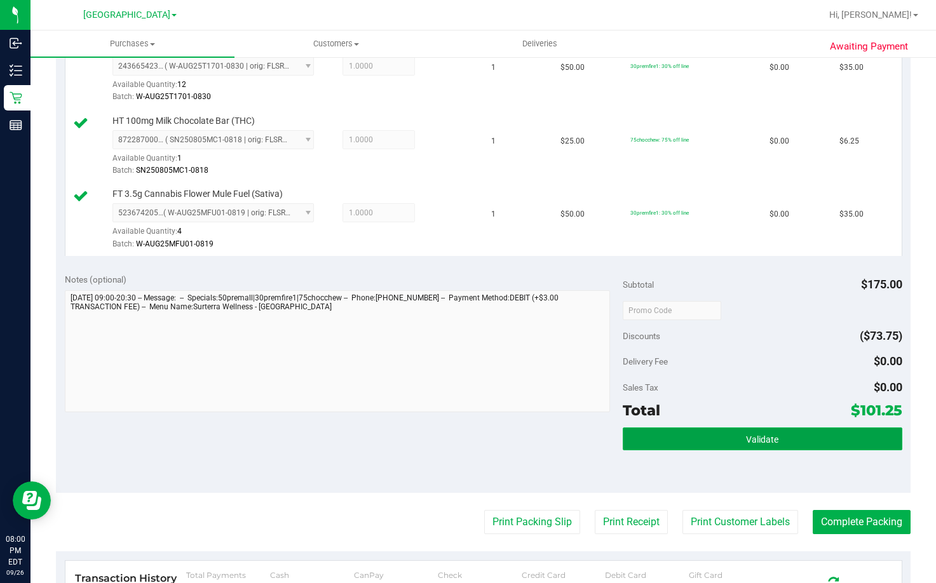
click at [758, 445] on button "Validate" at bounding box center [762, 439] width 279 height 23
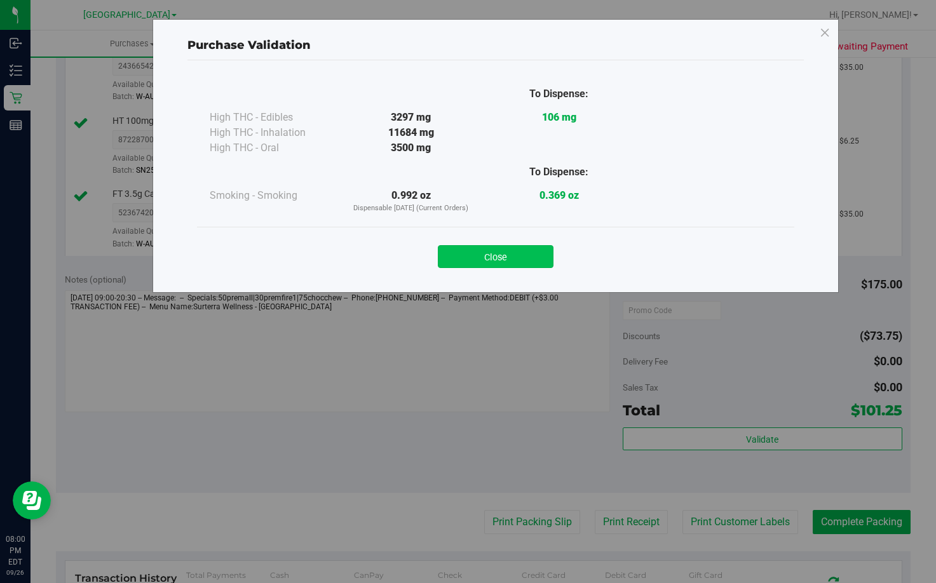
click at [468, 259] on button "Close" at bounding box center [496, 256] width 116 height 23
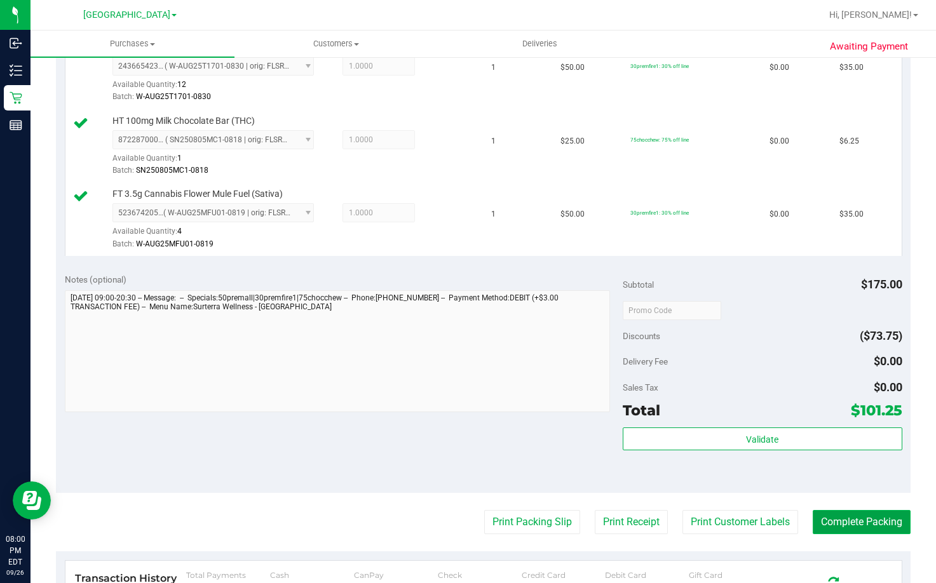
click at [848, 524] on button "Complete Packing" at bounding box center [861, 522] width 98 height 24
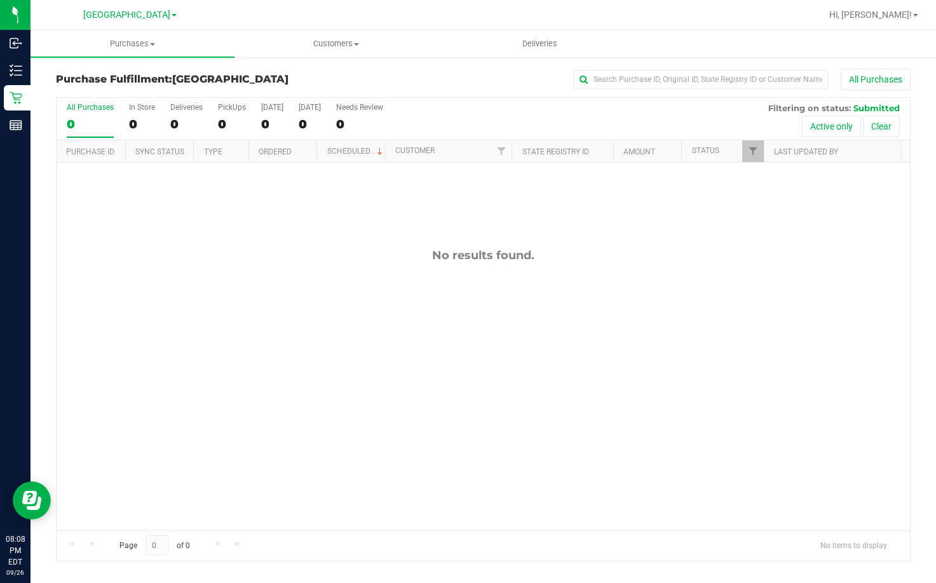
click at [569, 346] on div "No results found." at bounding box center [483, 389] width 853 height 453
